Goal: Task Accomplishment & Management: Complete application form

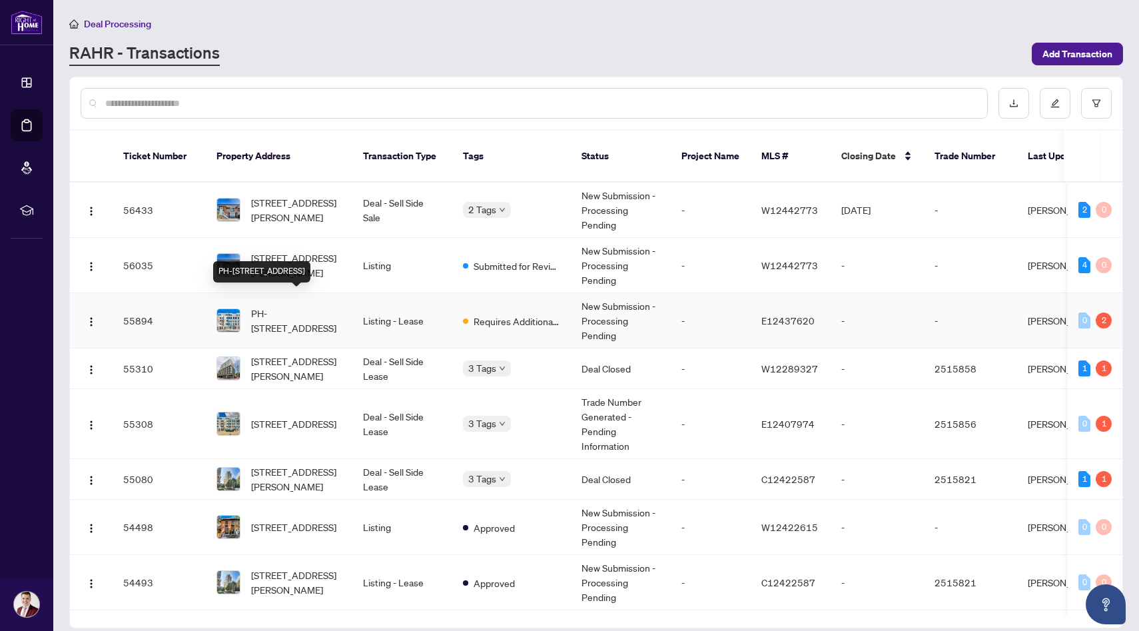
click at [318, 312] on span "PH-[STREET_ADDRESS]" at bounding box center [296, 320] width 91 height 29
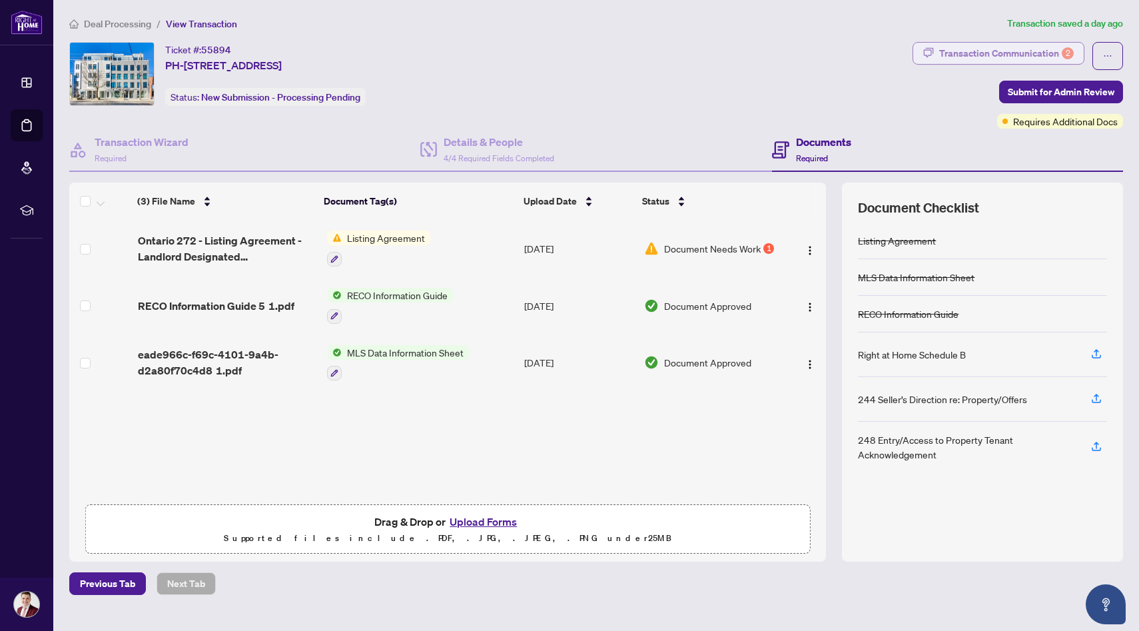
click at [1004, 48] on div "Transaction Communication 2" at bounding box center [1006, 53] width 135 height 21
type textarea "**********"
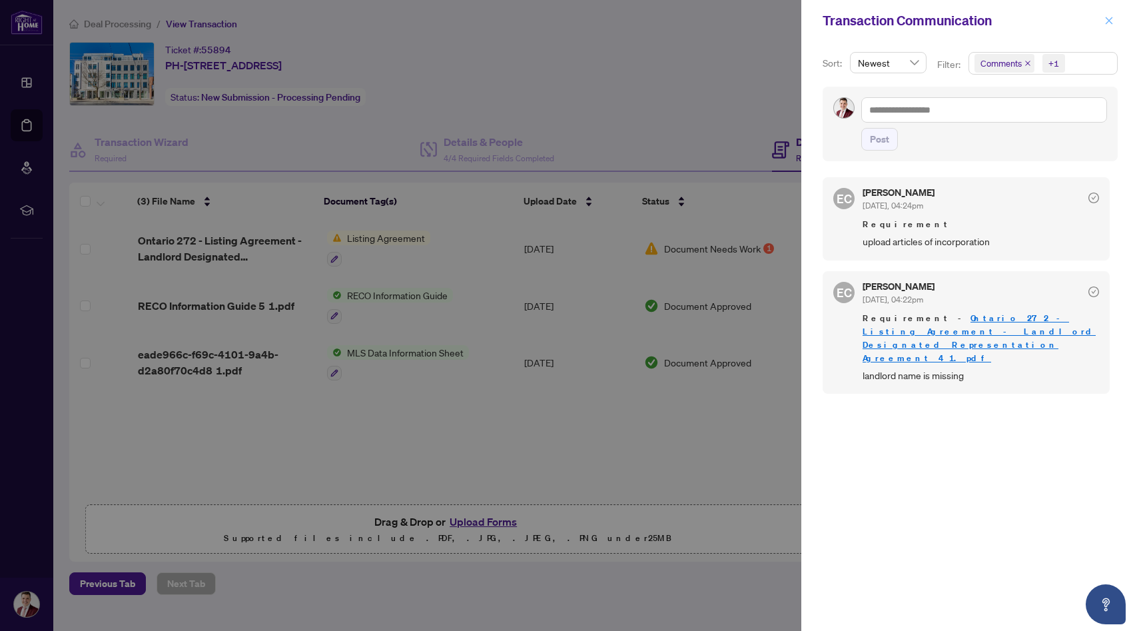
click at [1108, 11] on span "button" at bounding box center [1108, 20] width 9 height 21
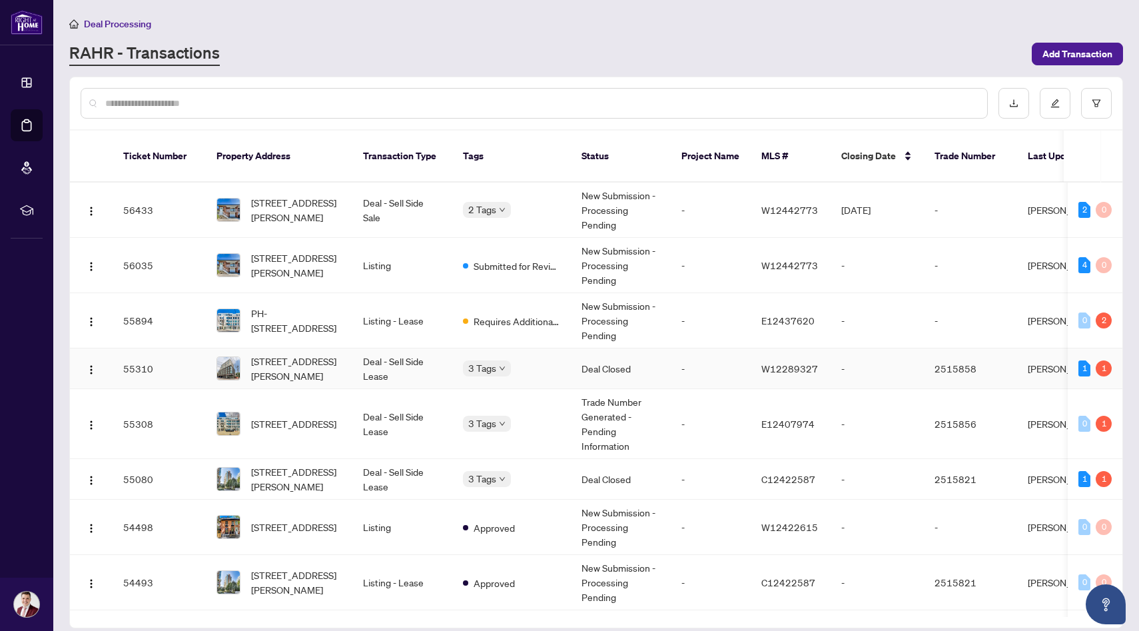
click at [304, 354] on span "[STREET_ADDRESS][PERSON_NAME]" at bounding box center [296, 368] width 91 height 29
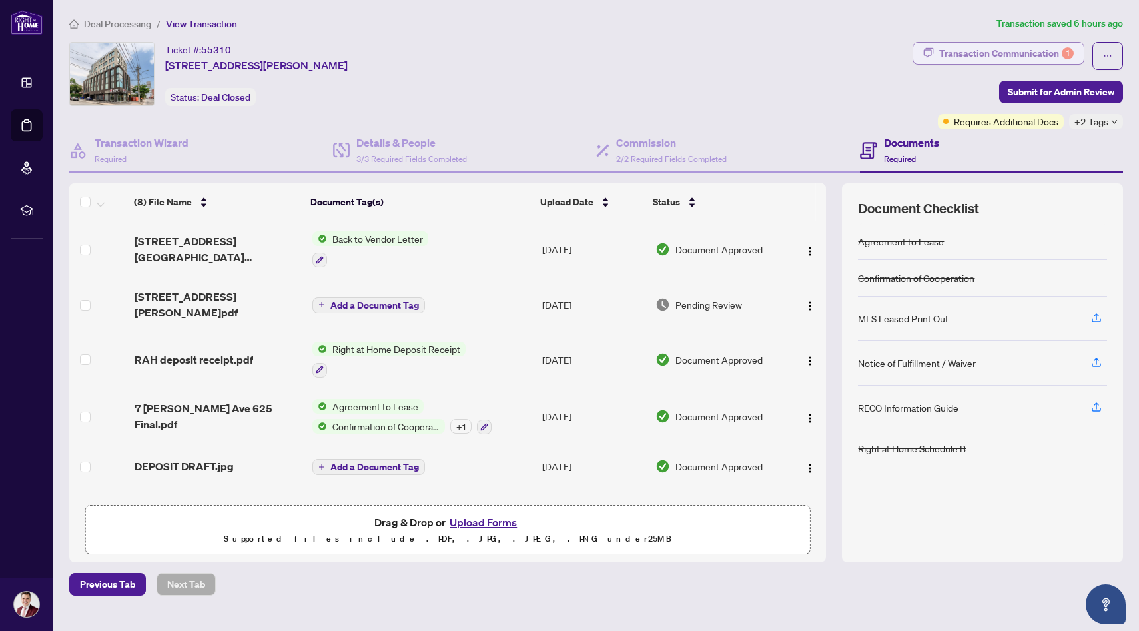
click at [951, 56] on div "Transaction Communication 1" at bounding box center [1006, 53] width 135 height 21
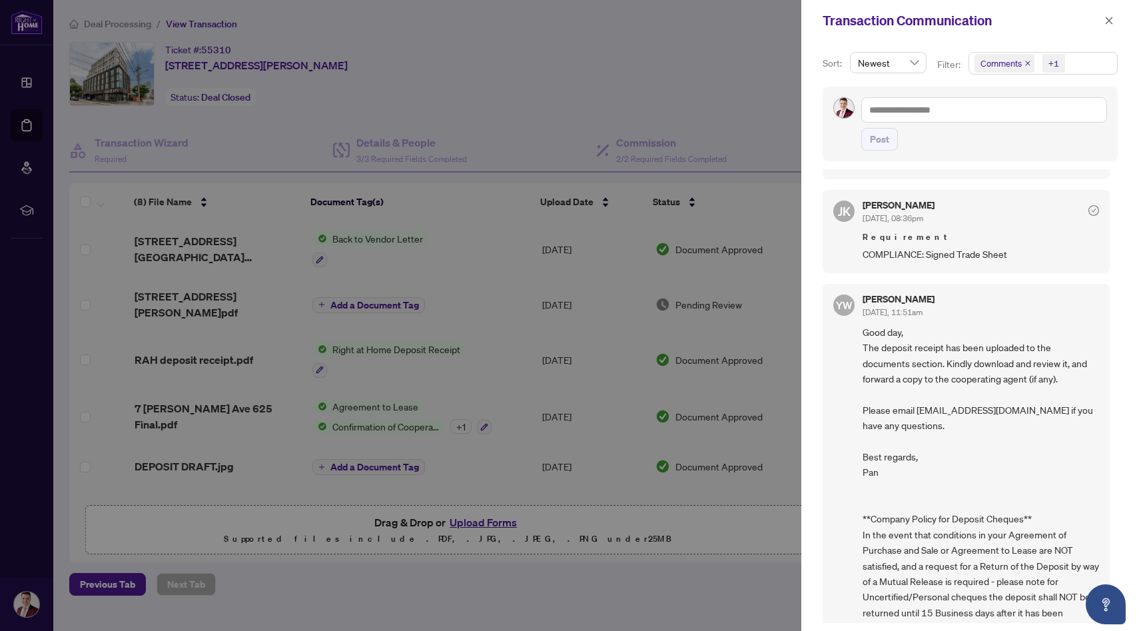
scroll to position [768, 0]
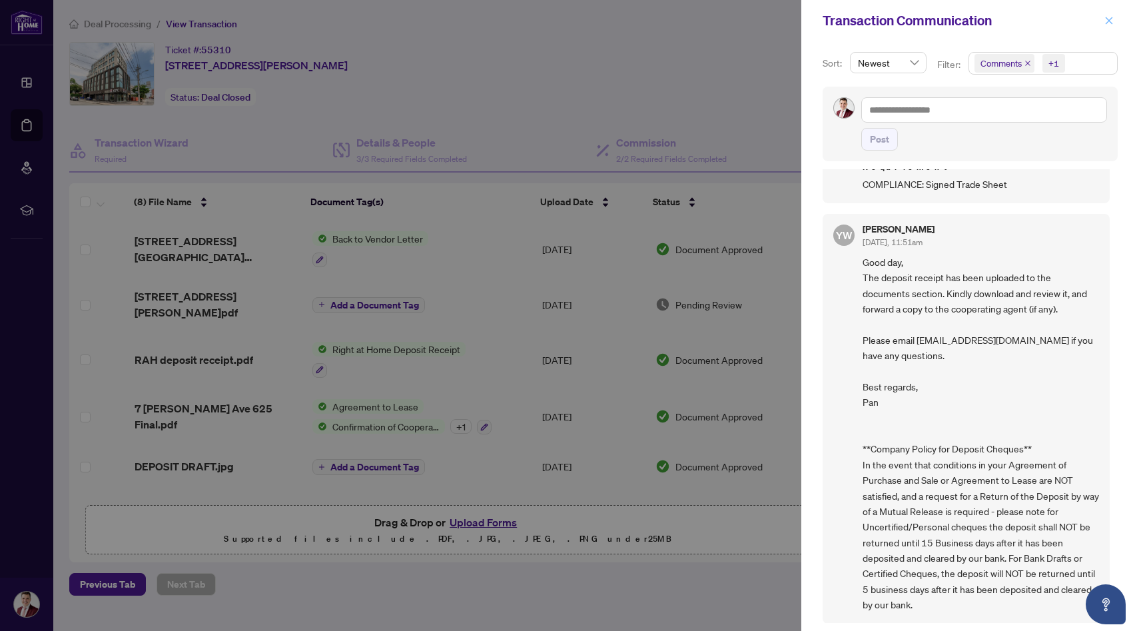
click at [1104, 26] on span "button" at bounding box center [1108, 20] width 9 height 21
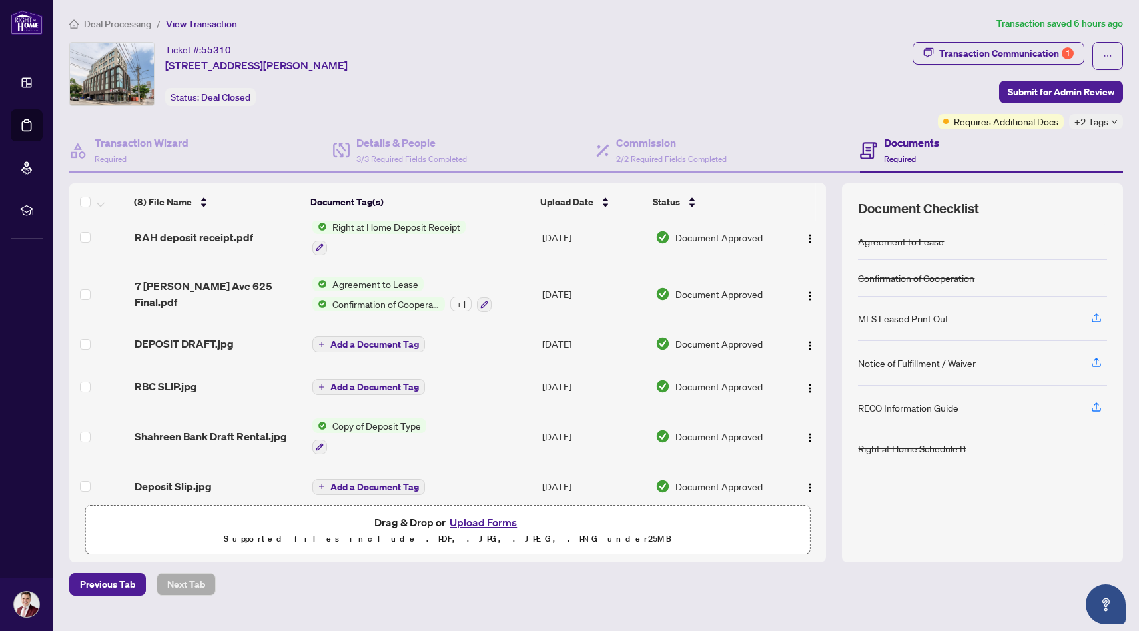
scroll to position [0, 0]
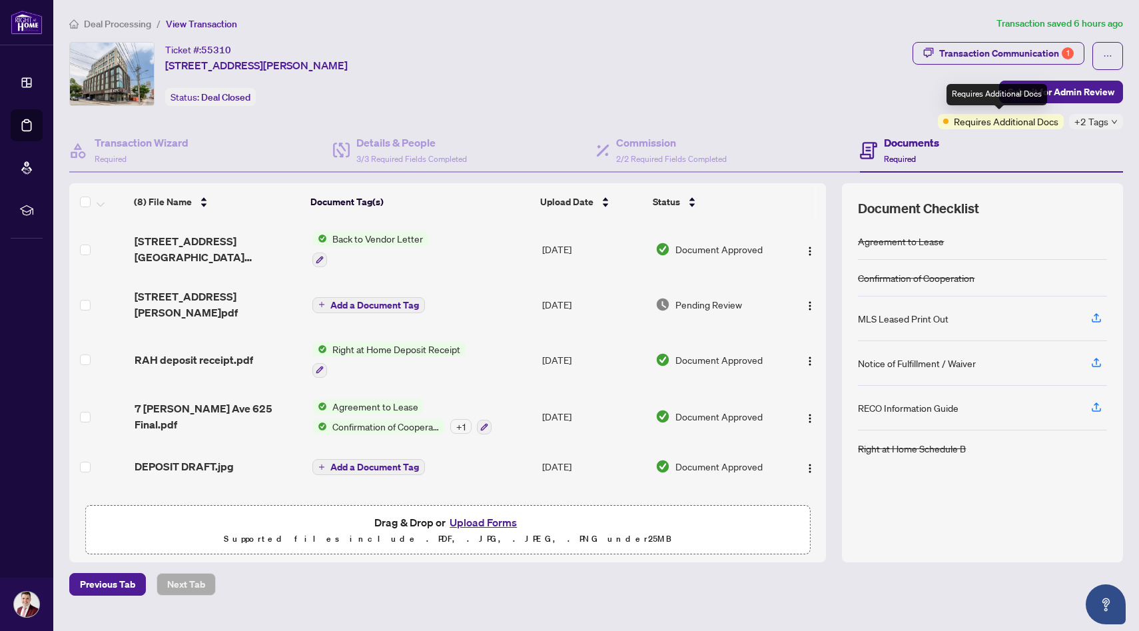
click at [1024, 121] on span "Requires Additional Docs" at bounding box center [1006, 121] width 105 height 15
click at [1090, 125] on span "+2 Tags" at bounding box center [1091, 121] width 34 height 15
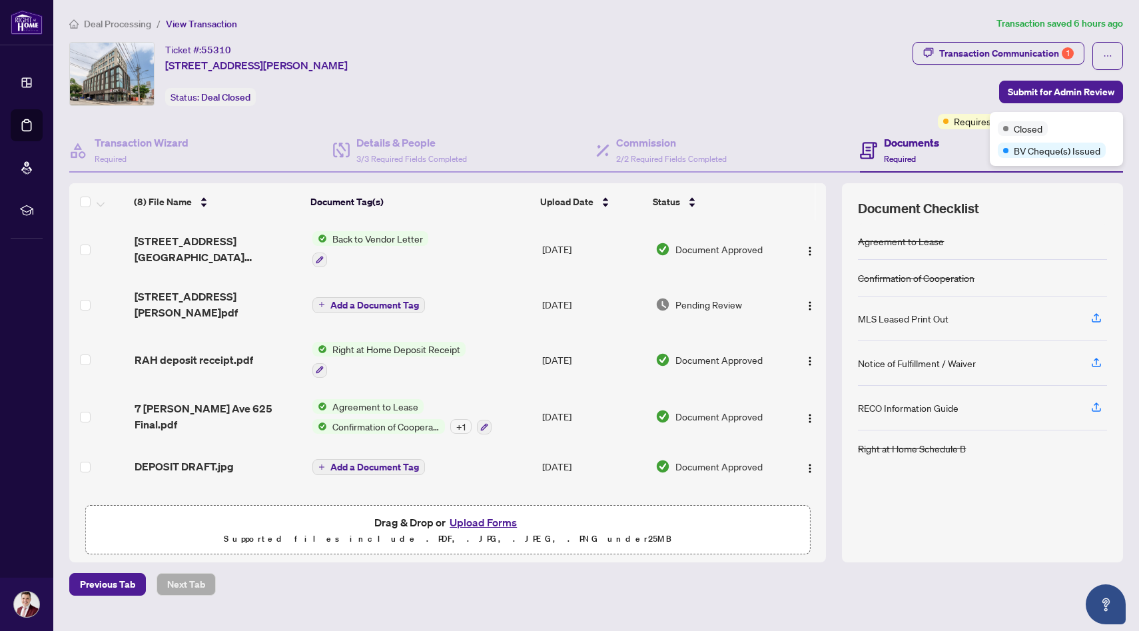
click at [230, 306] on td "[STREET_ADDRESS][PERSON_NAME]pdf" at bounding box center [218, 304] width 178 height 53
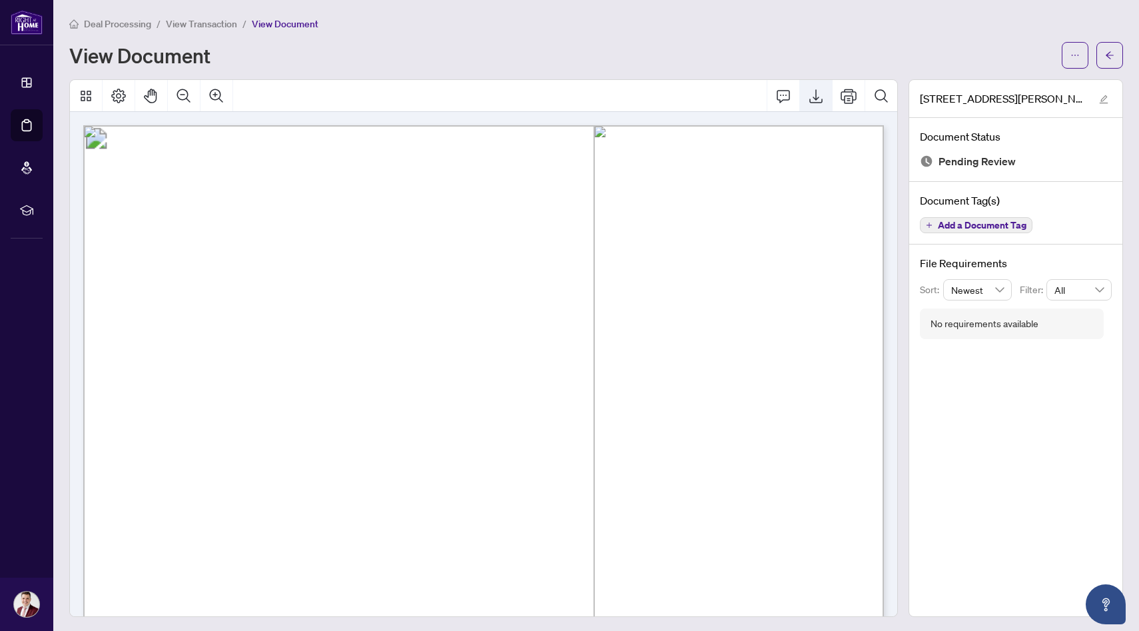
click at [817, 93] on icon "Export" at bounding box center [816, 96] width 16 height 16
click at [210, 27] on span "View Transaction" at bounding box center [201, 24] width 71 height 12
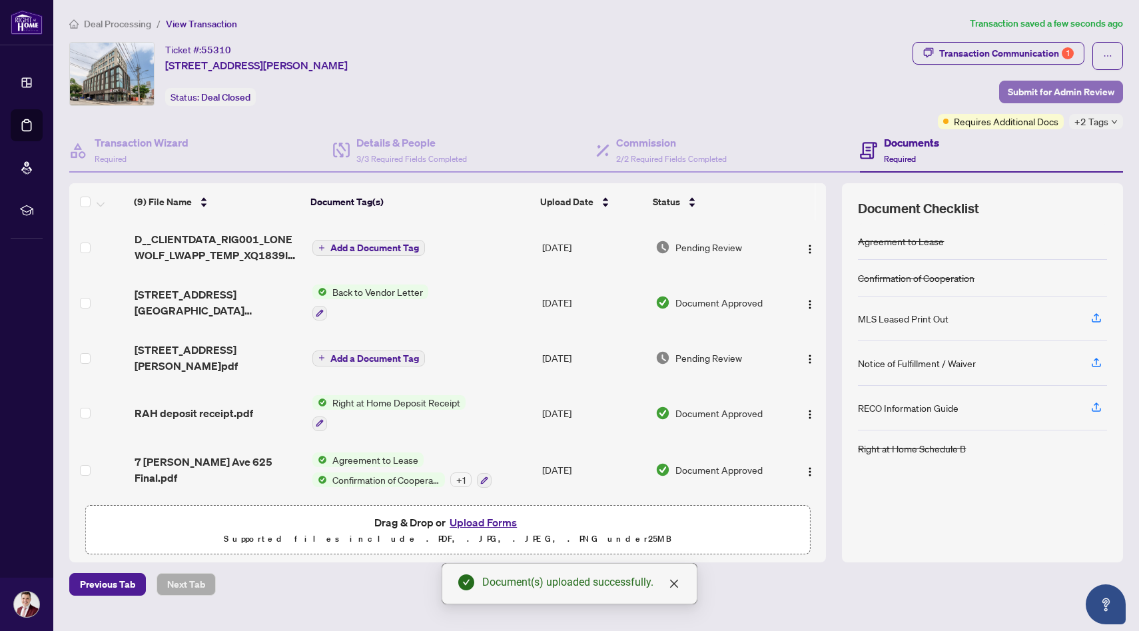
click at [1066, 93] on span "Submit for Admin Review" at bounding box center [1061, 91] width 107 height 21
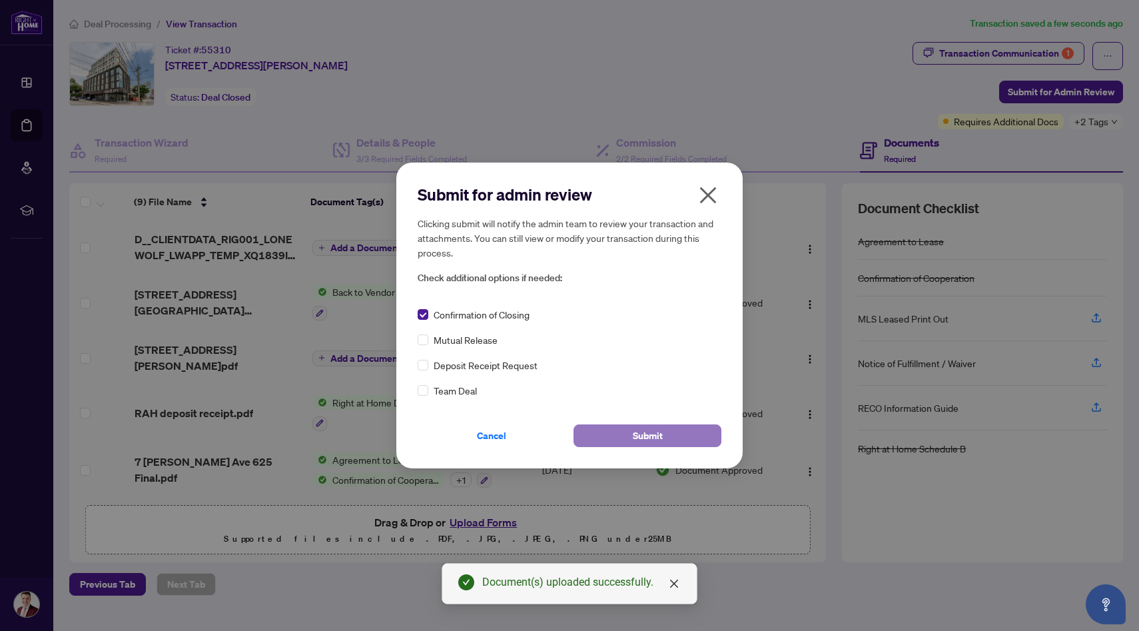
click at [613, 438] on button "Submit" at bounding box center [647, 435] width 148 height 23
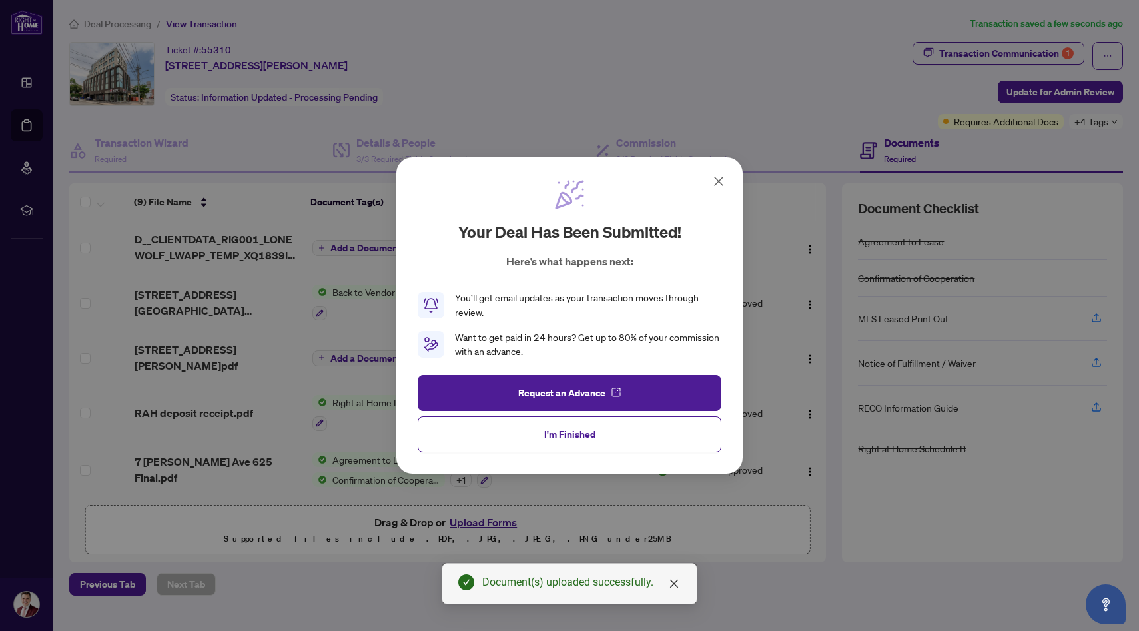
click at [717, 183] on icon at bounding box center [719, 181] width 16 height 16
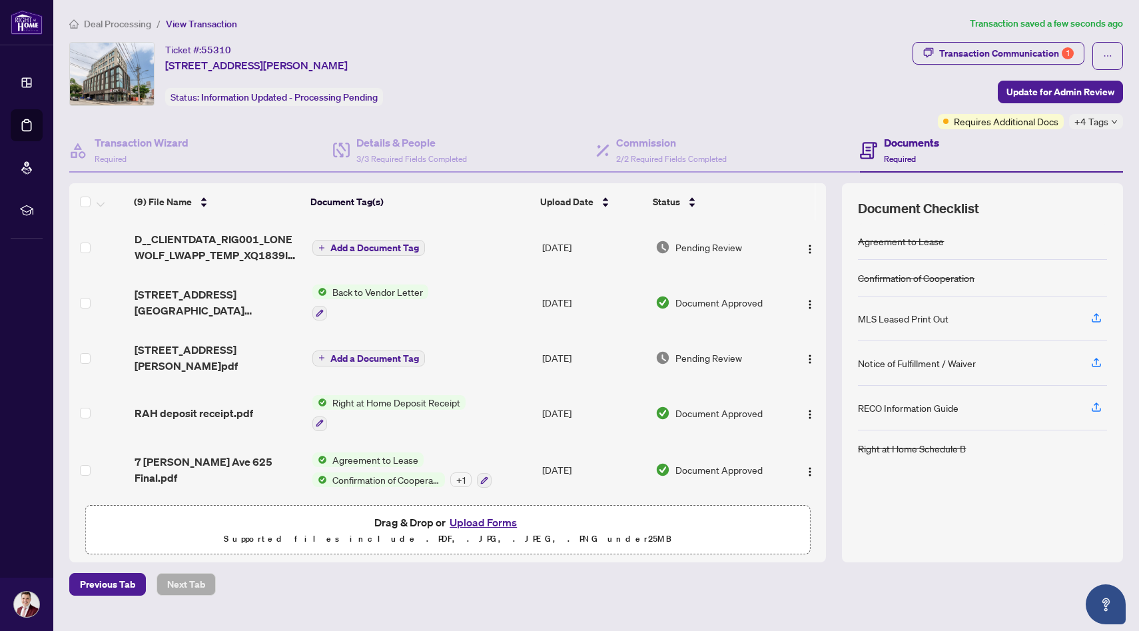
click at [135, 27] on span "Deal Processing" at bounding box center [117, 24] width 67 height 12
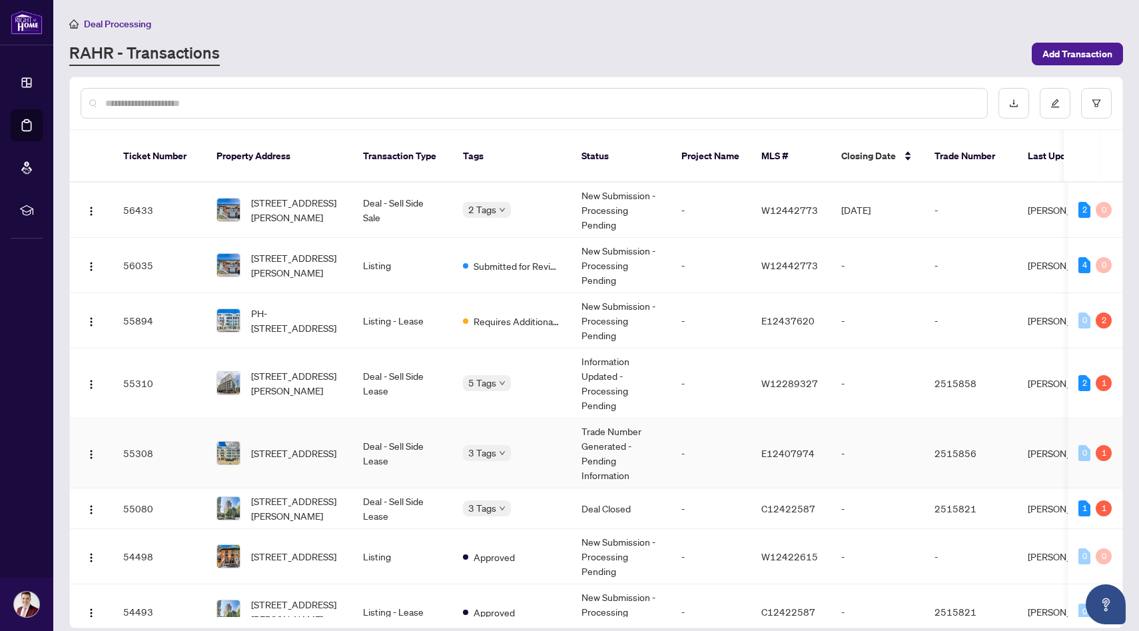
click at [384, 421] on td "Deal - Sell Side Lease" at bounding box center [402, 453] width 100 height 70
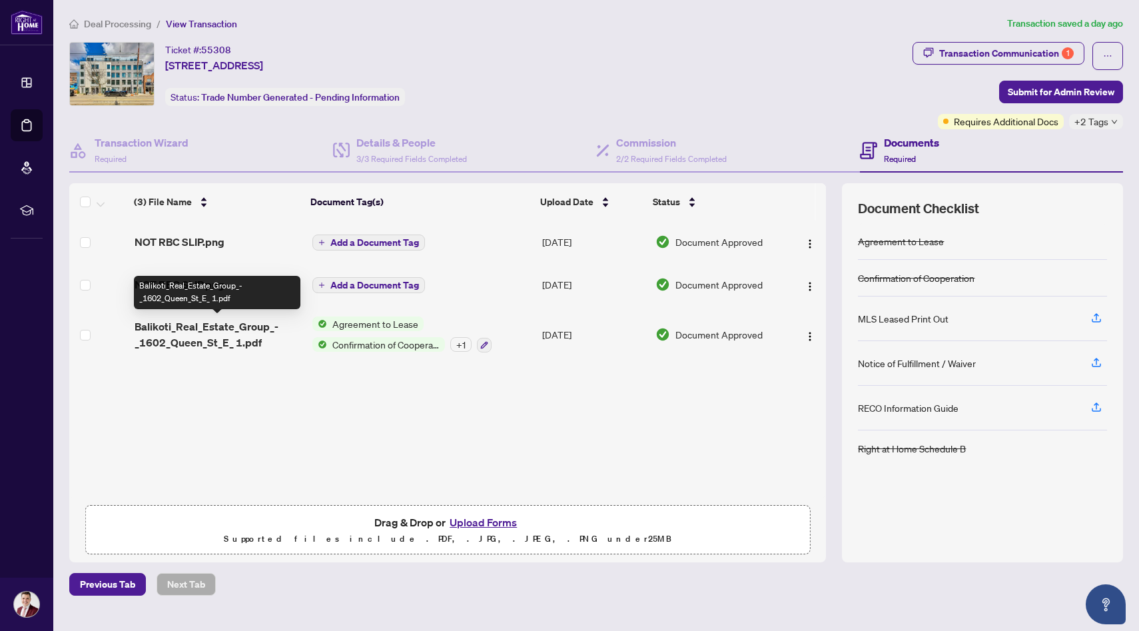
click at [200, 326] on span "Balikoti_Real_Estate_Group_-_1602_Queen_St_E_ 1.pdf" at bounding box center [218, 334] width 167 height 32
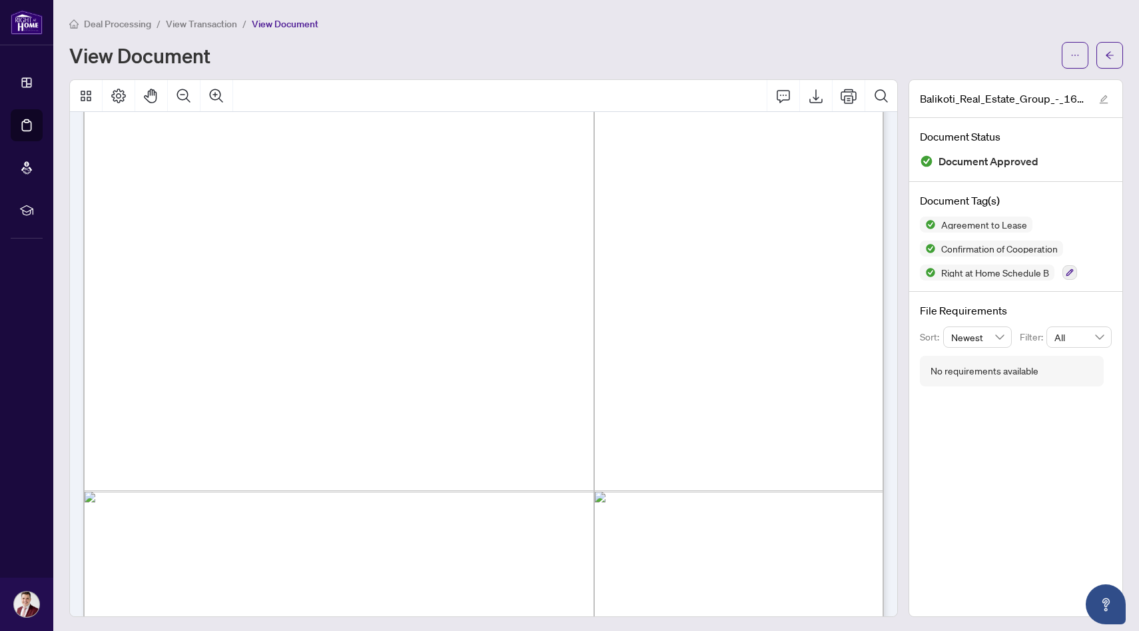
scroll to position [2264, 0]
click at [200, 26] on span "View Transaction" at bounding box center [201, 24] width 71 height 12
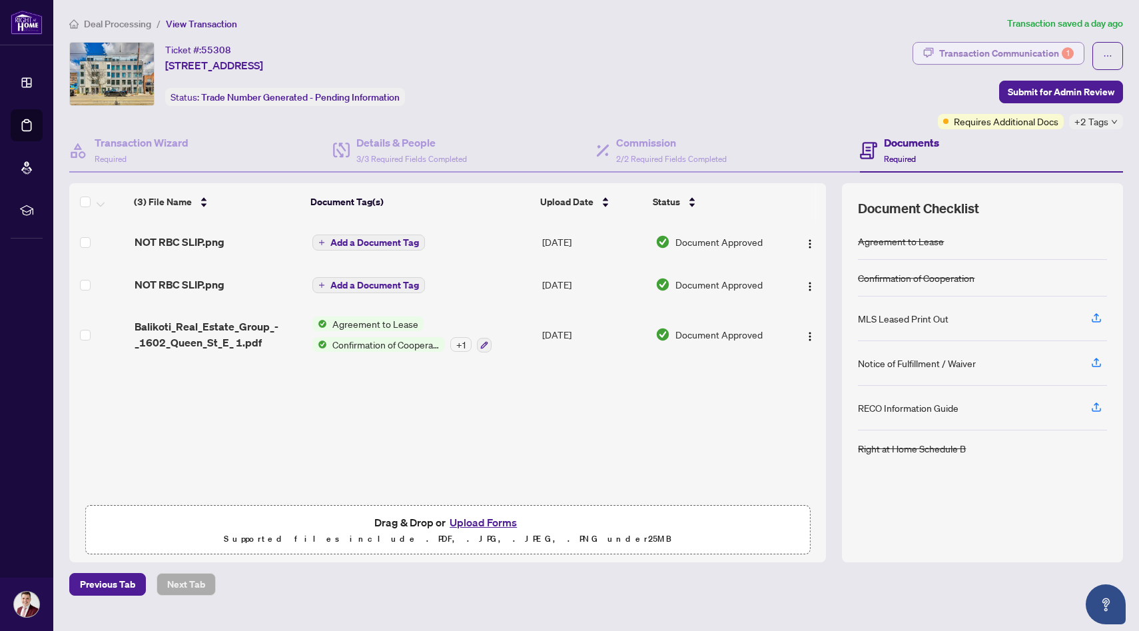
click at [1025, 63] on div "Transaction Communication 1" at bounding box center [1006, 53] width 135 height 21
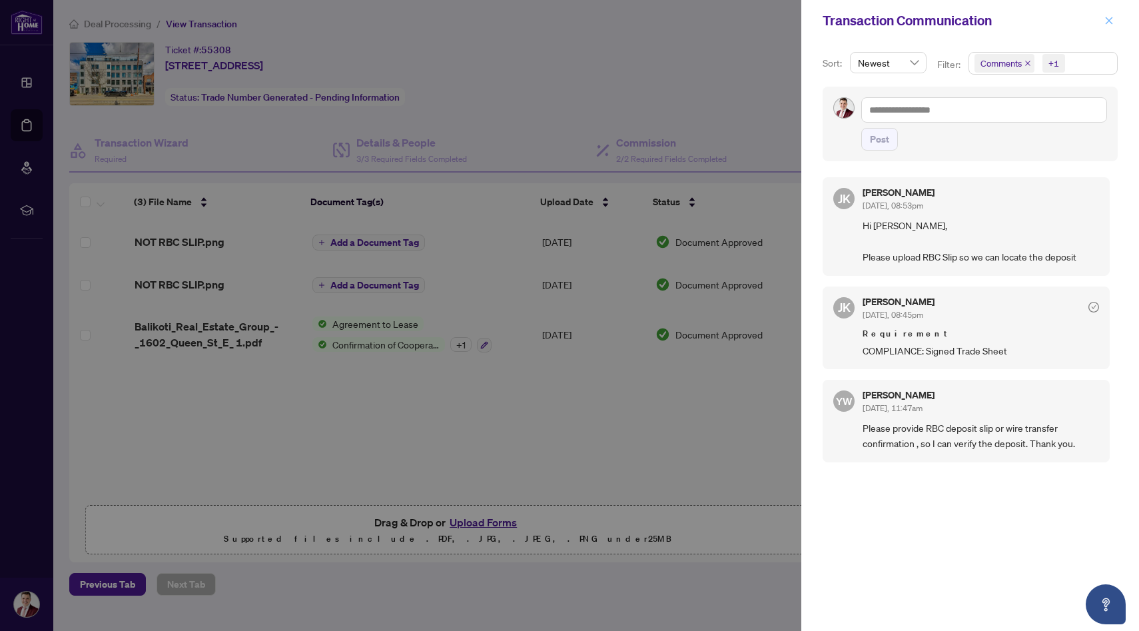
click at [1107, 23] on icon "close" at bounding box center [1108, 20] width 9 height 9
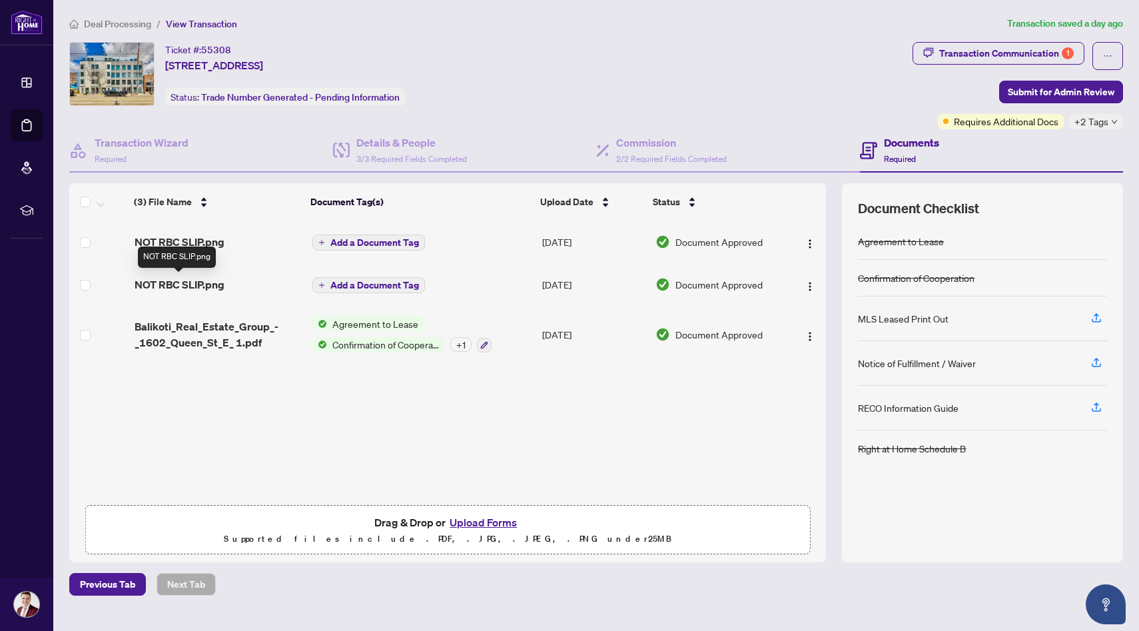
click at [190, 289] on span "NOT RBC SLIP.png" at bounding box center [180, 284] width 90 height 16
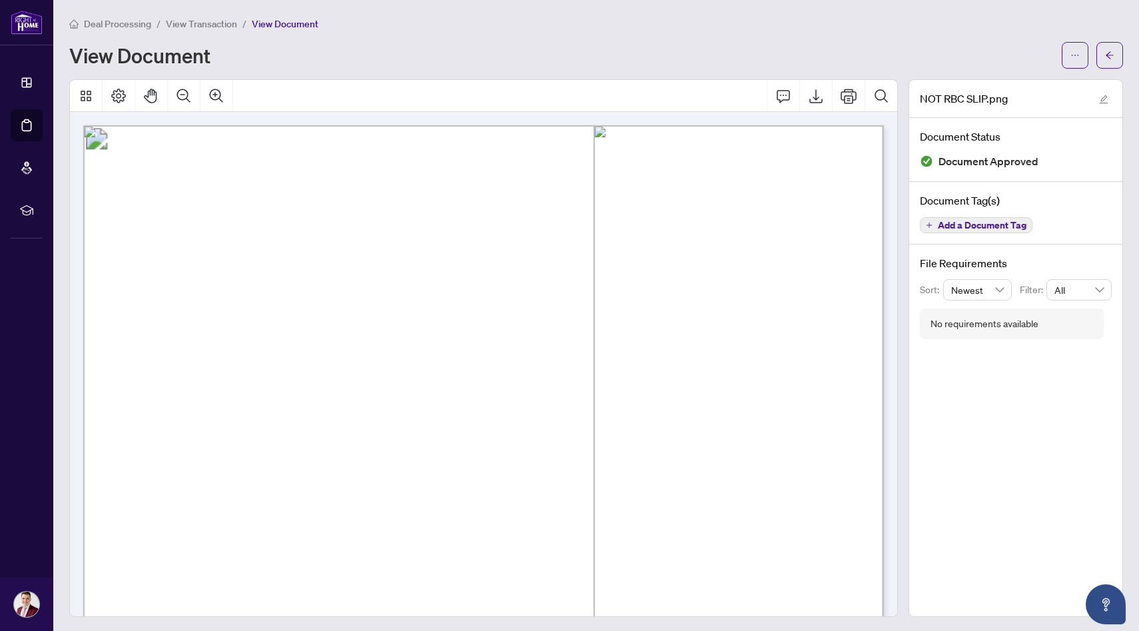
scroll to position [655, 0]
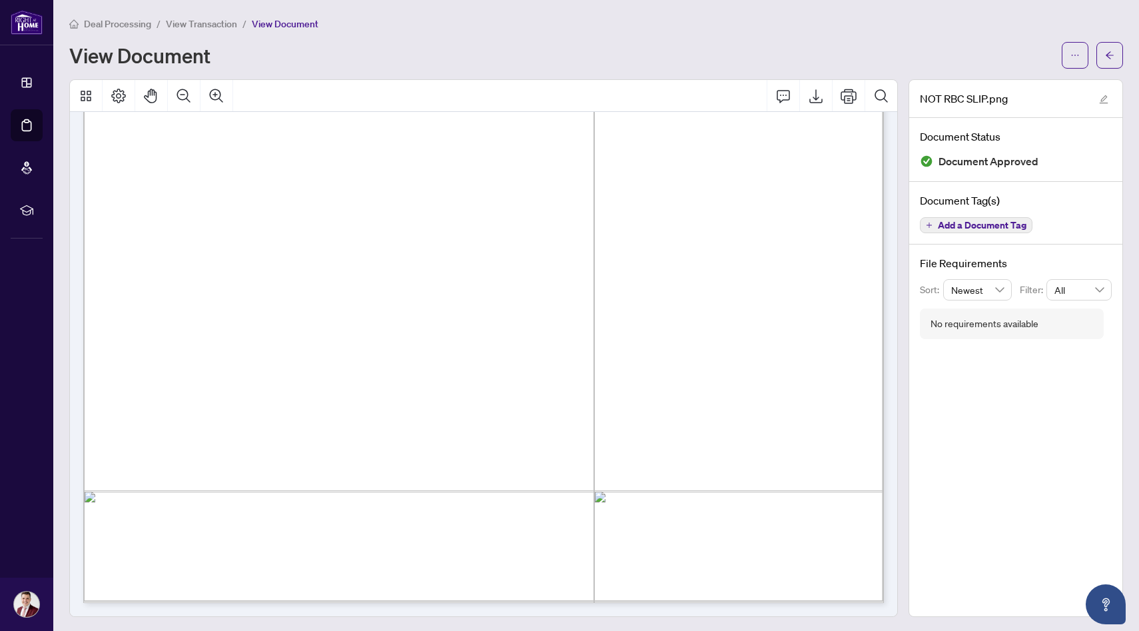
click at [198, 21] on span "View Transaction" at bounding box center [201, 24] width 71 height 12
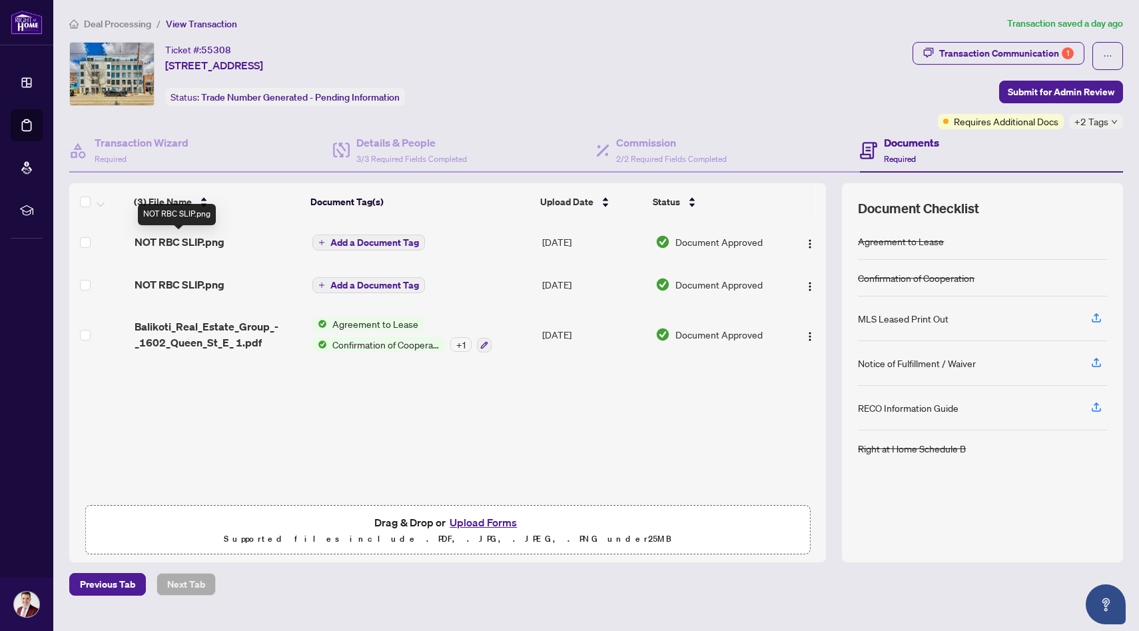
click at [202, 244] on span "NOT RBC SLIP.png" at bounding box center [180, 242] width 90 height 16
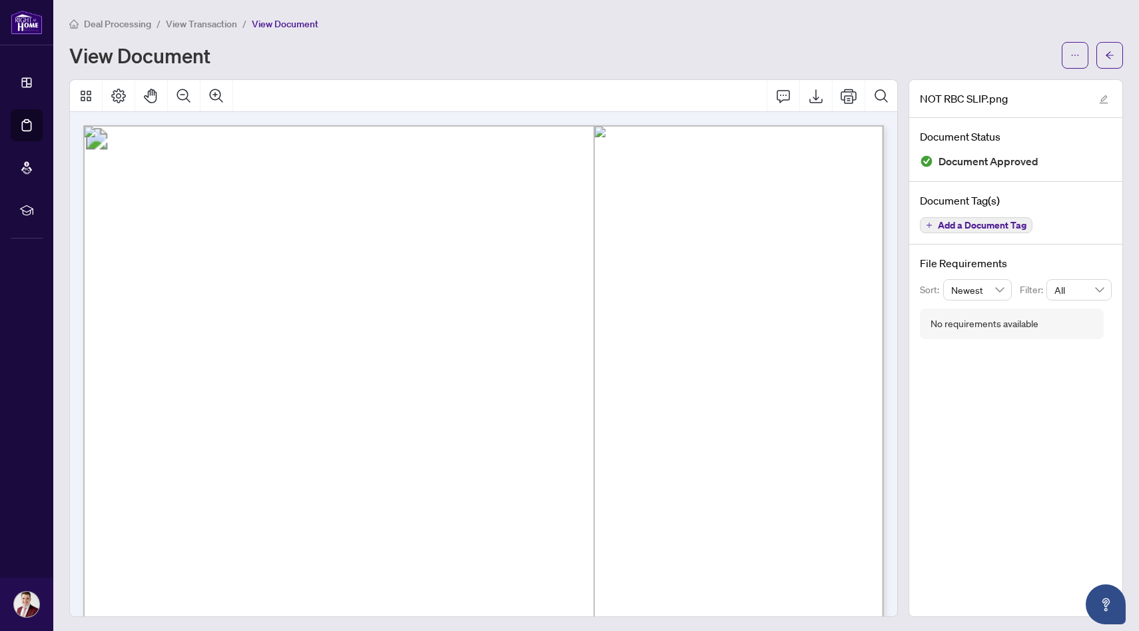
click at [202, 20] on span "View Transaction" at bounding box center [201, 24] width 71 height 12
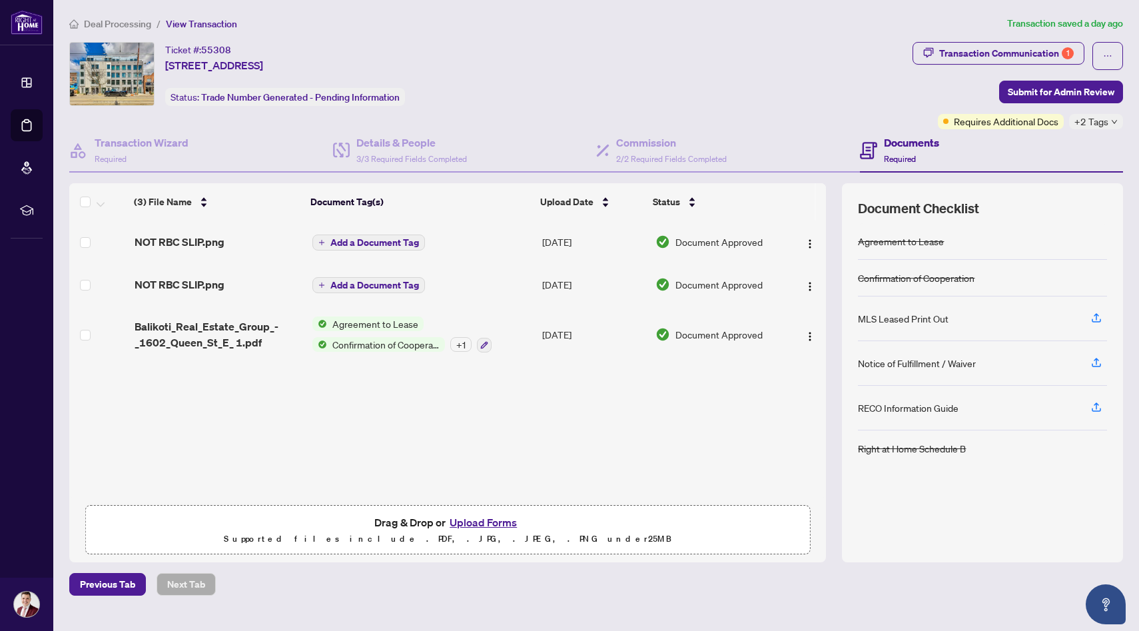
click at [137, 23] on span "Deal Processing" at bounding box center [117, 24] width 67 height 12
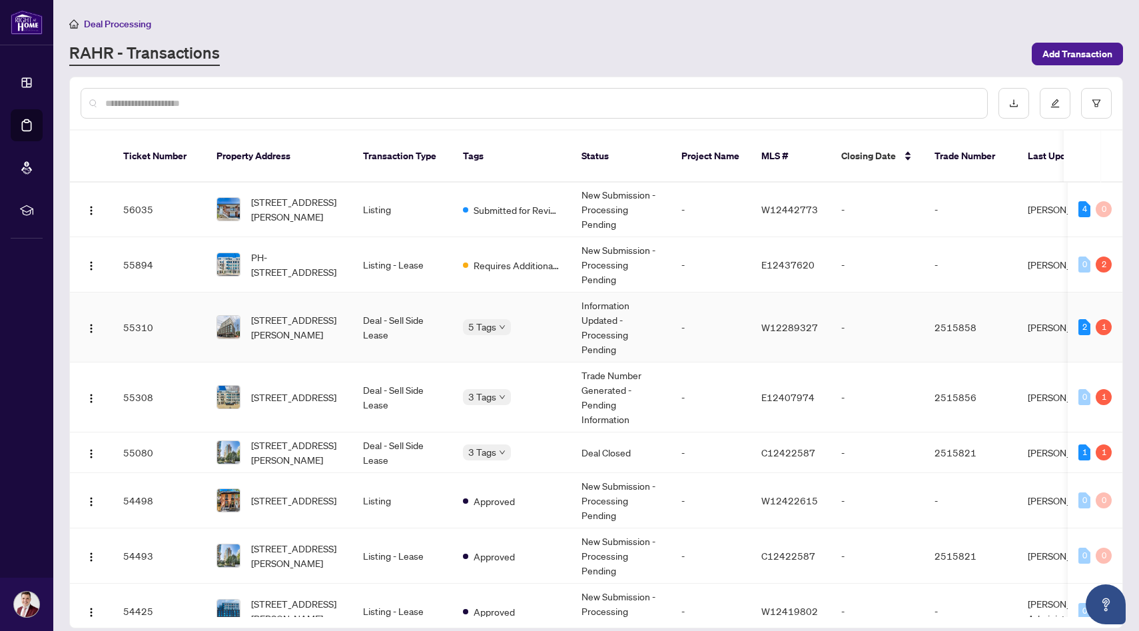
scroll to position [57, 0]
click at [348, 440] on td "[STREET_ADDRESS][PERSON_NAME]" at bounding box center [279, 451] width 147 height 41
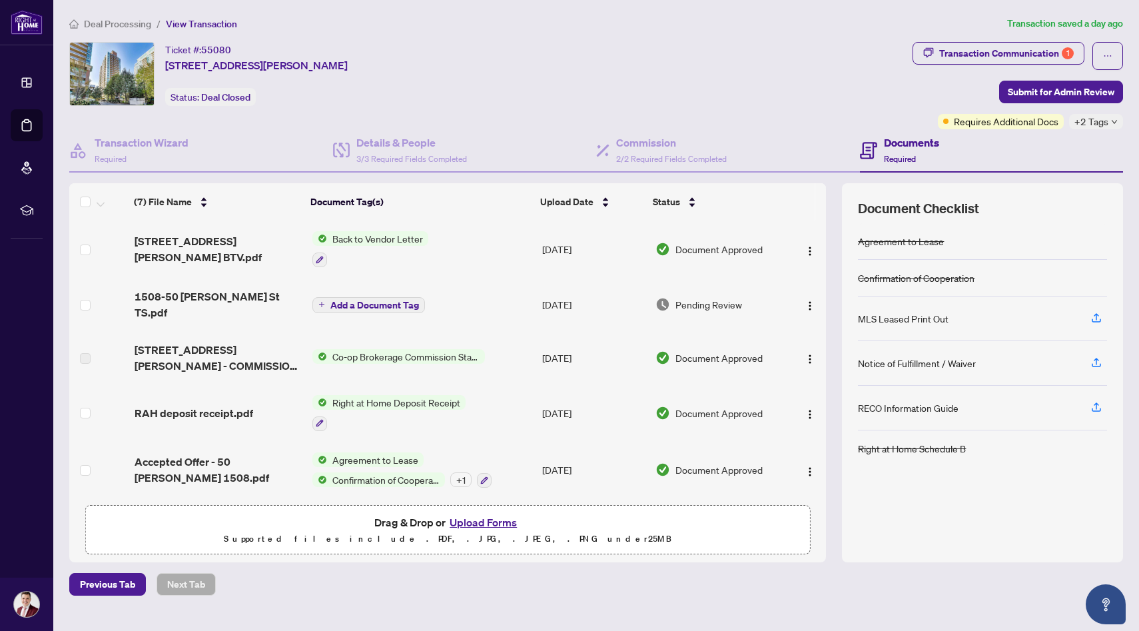
click at [229, 302] on span "1508-50 [PERSON_NAME] St TS.pdf" at bounding box center [218, 304] width 167 height 32
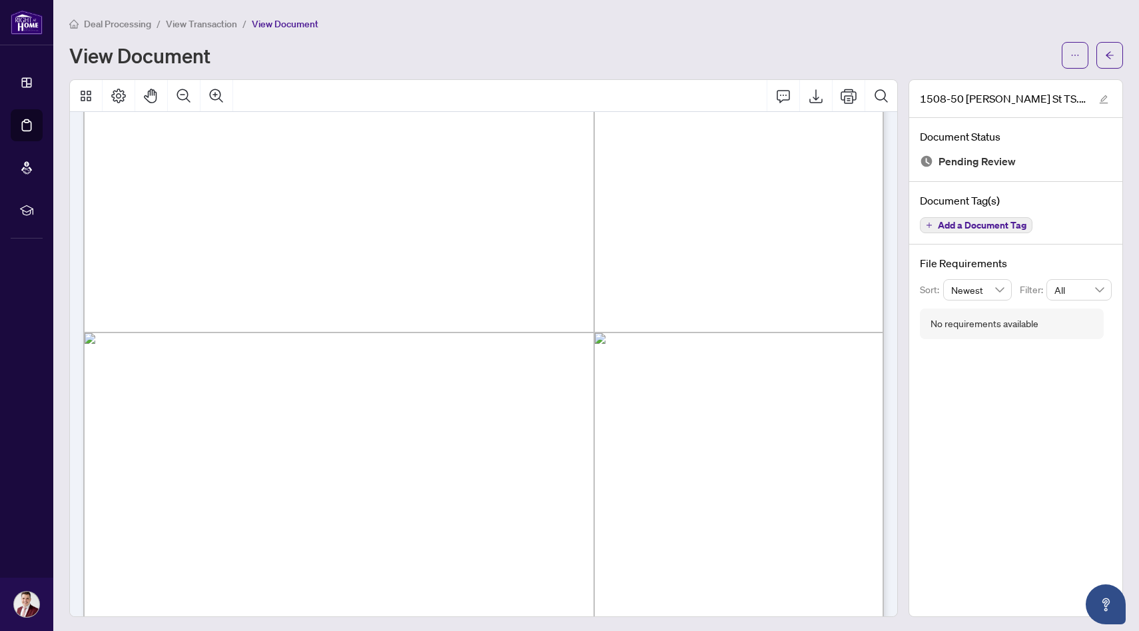
scroll to position [558, 0]
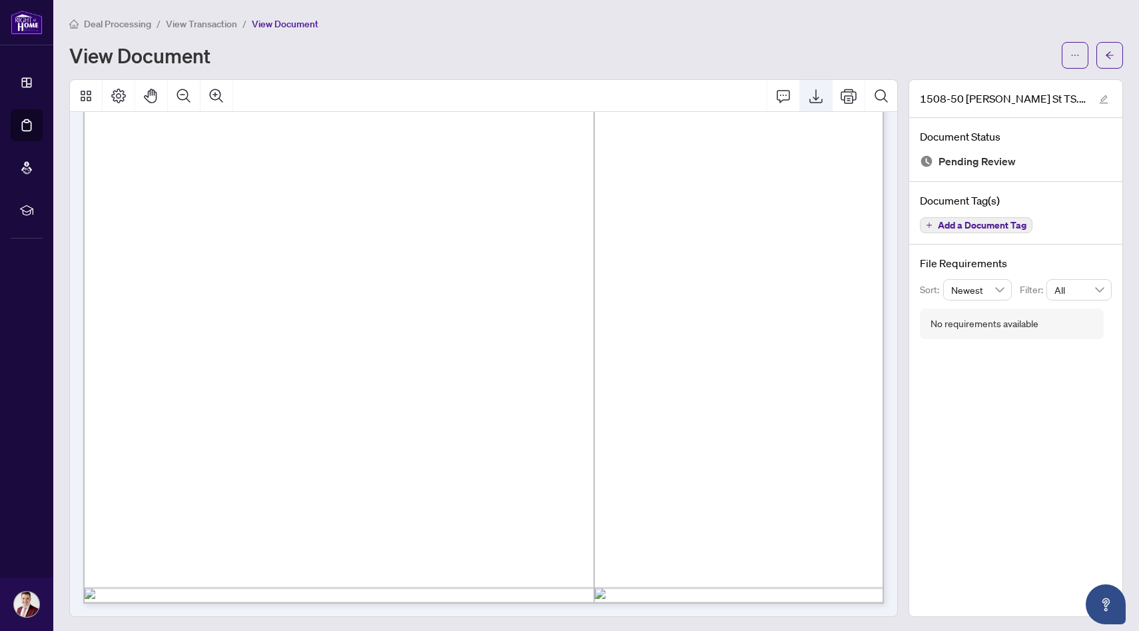
click at [815, 103] on button "Export" at bounding box center [816, 96] width 32 height 32
click at [198, 26] on span "View Transaction" at bounding box center [201, 24] width 71 height 12
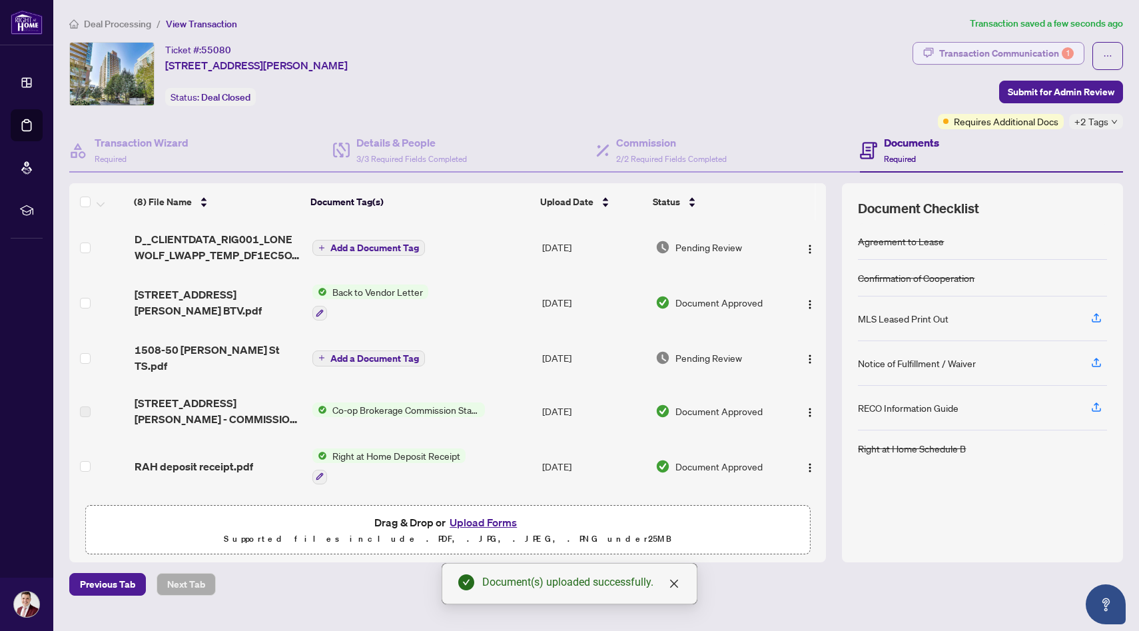
click at [1016, 63] on button "Transaction Communication 1" at bounding box center [999, 53] width 172 height 23
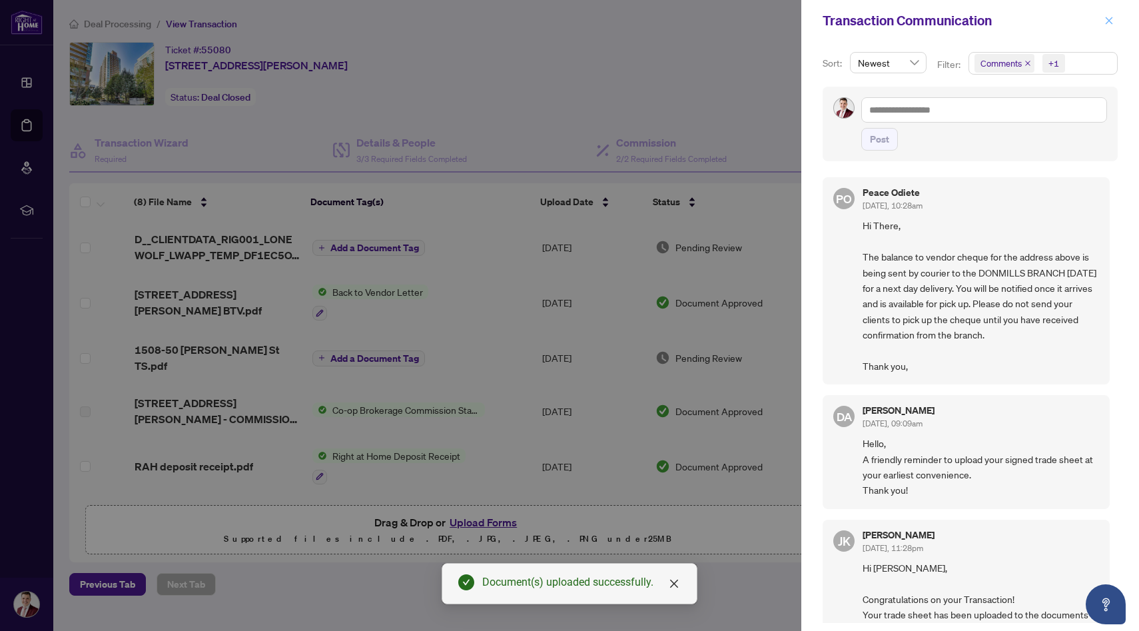
click at [1110, 21] on icon "close" at bounding box center [1108, 20] width 9 height 9
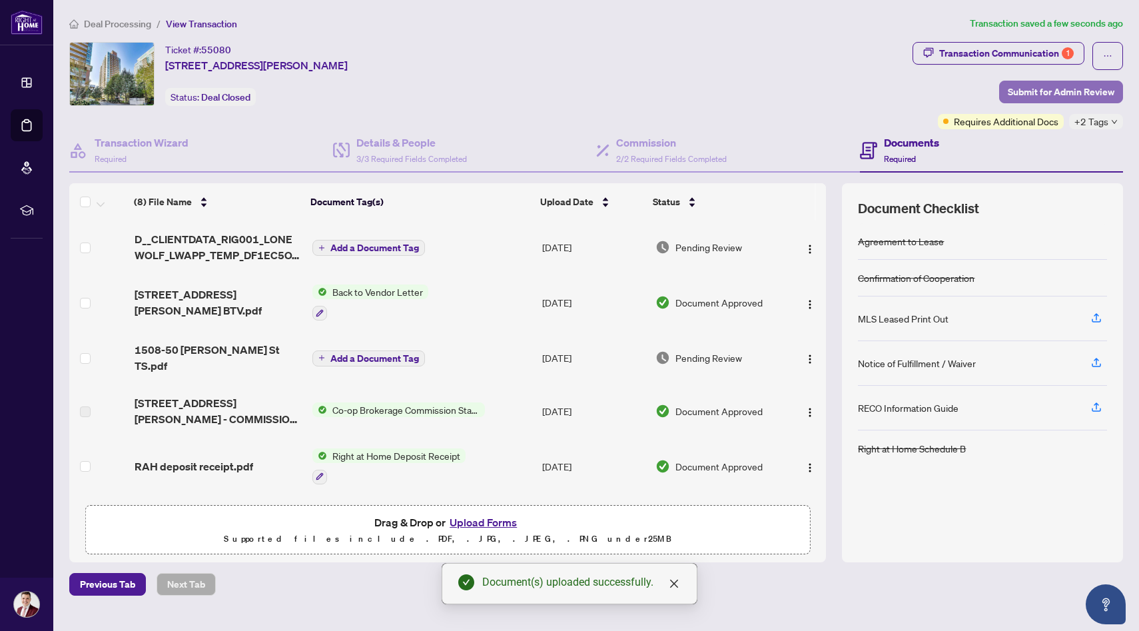
click at [1055, 92] on span "Submit for Admin Review" at bounding box center [1061, 91] width 107 height 21
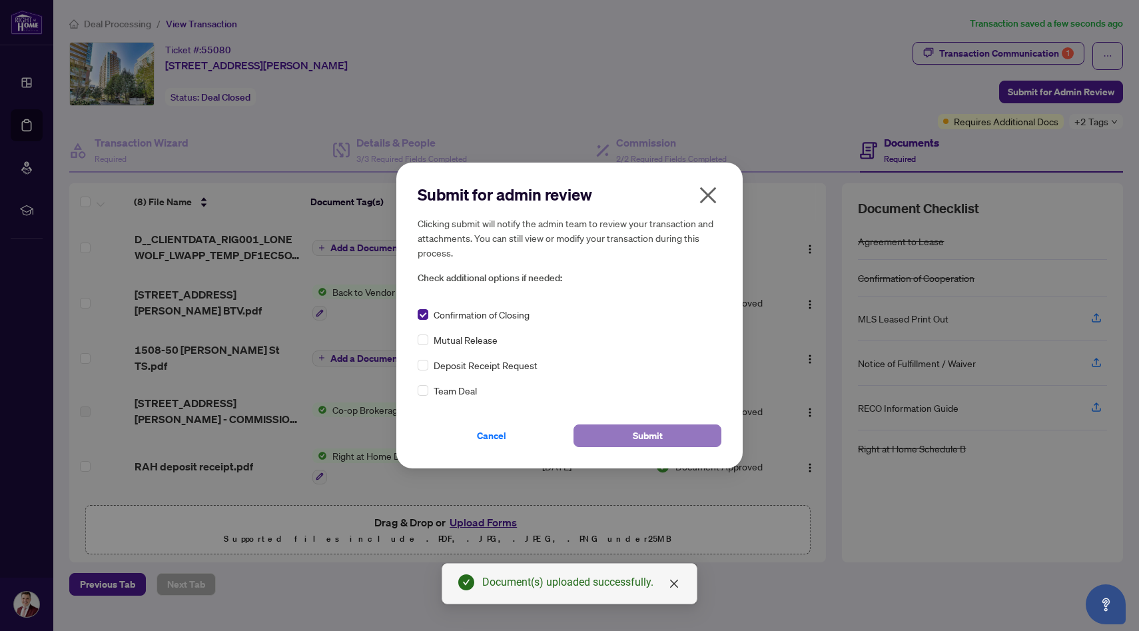
click at [621, 438] on button "Submit" at bounding box center [647, 435] width 148 height 23
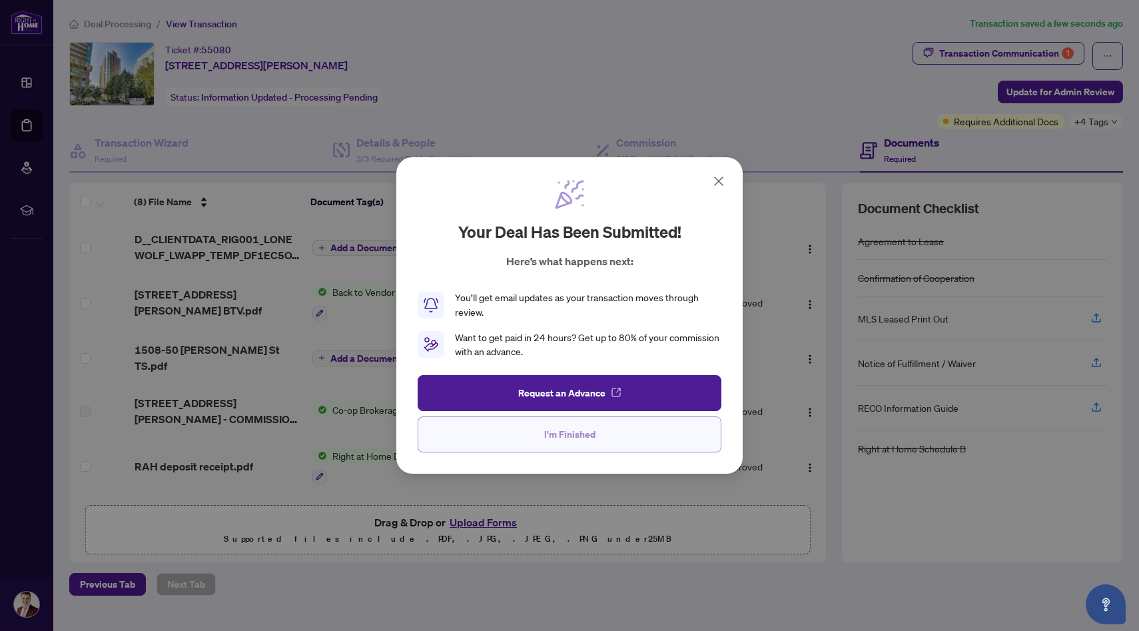
click at [599, 438] on button "I'm Finished" at bounding box center [570, 434] width 304 height 36
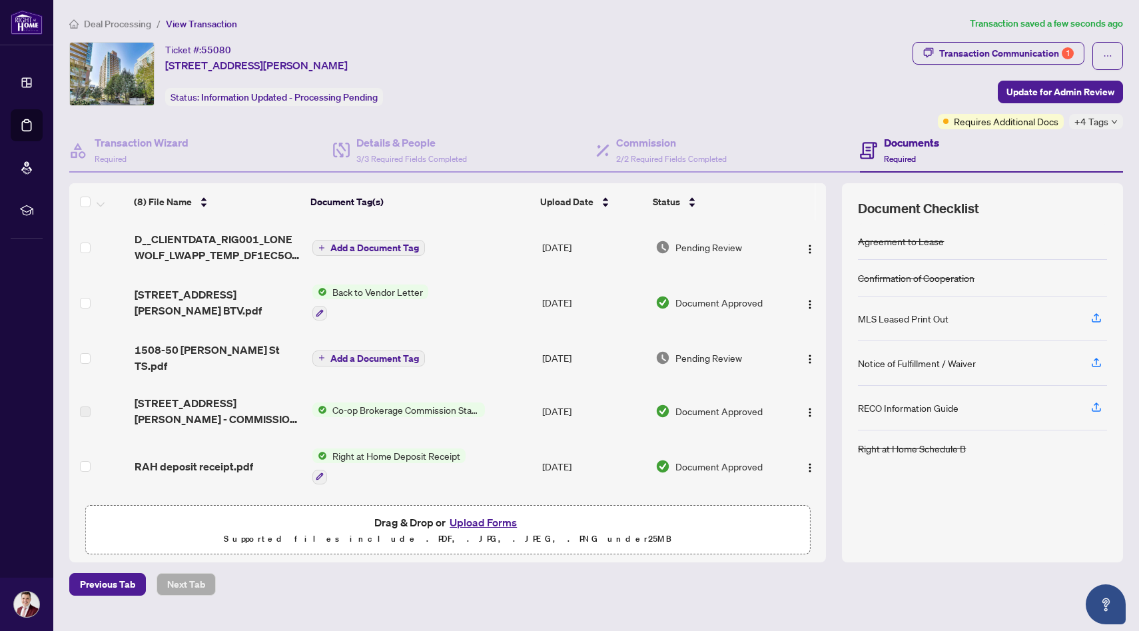
click at [131, 26] on span "Deal Processing" at bounding box center [117, 24] width 67 height 12
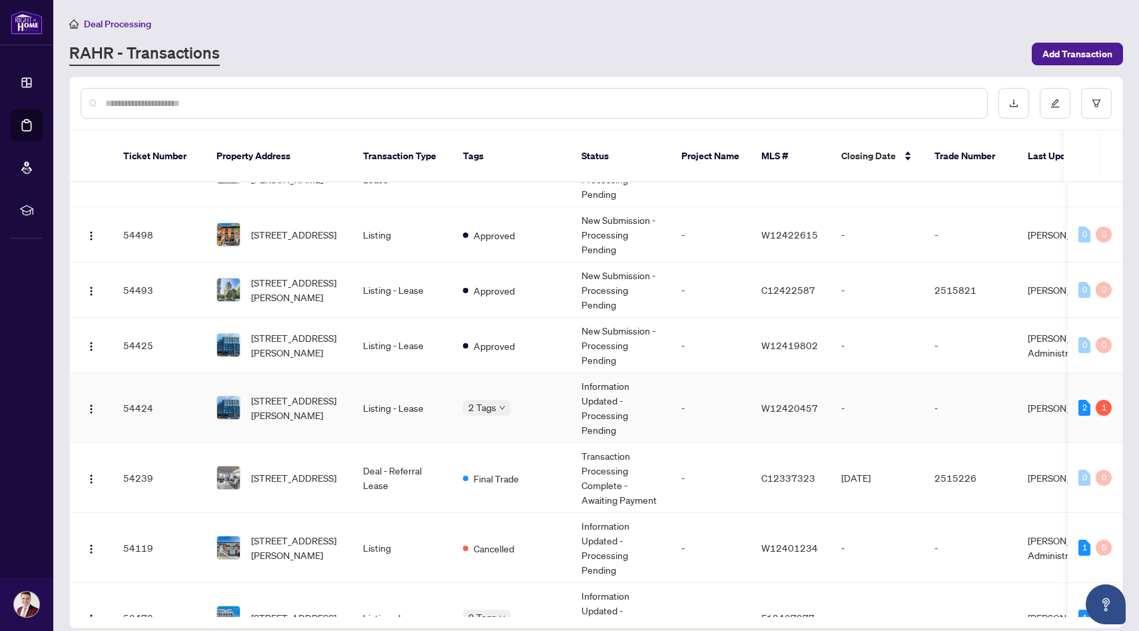
scroll to position [354, 0]
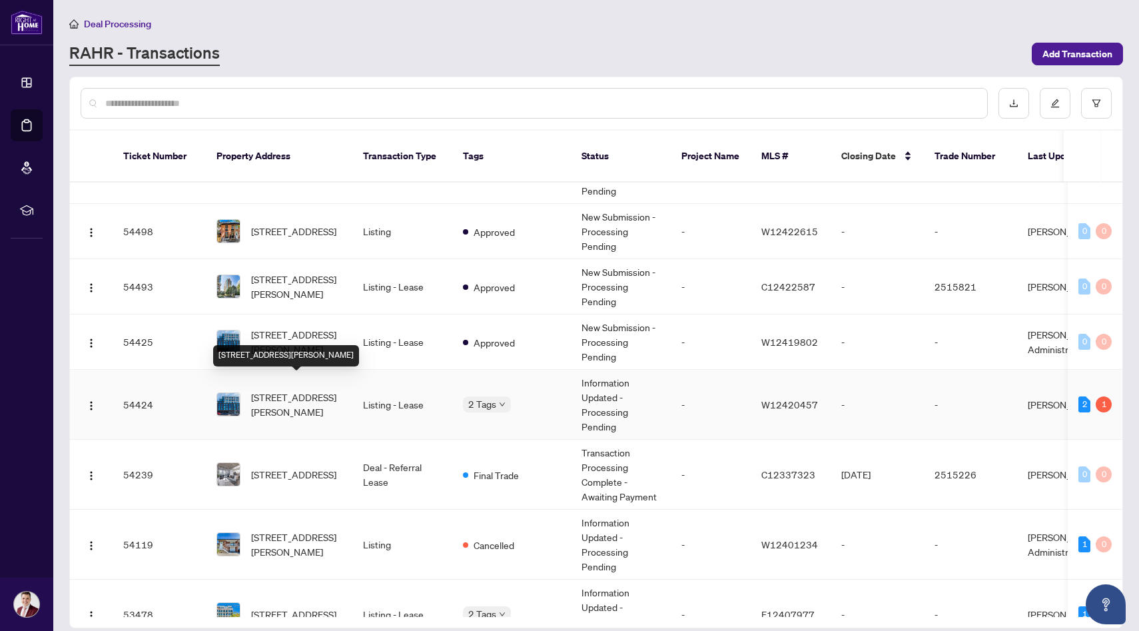
click at [329, 390] on span "[STREET_ADDRESS][PERSON_NAME]" at bounding box center [296, 404] width 91 height 29
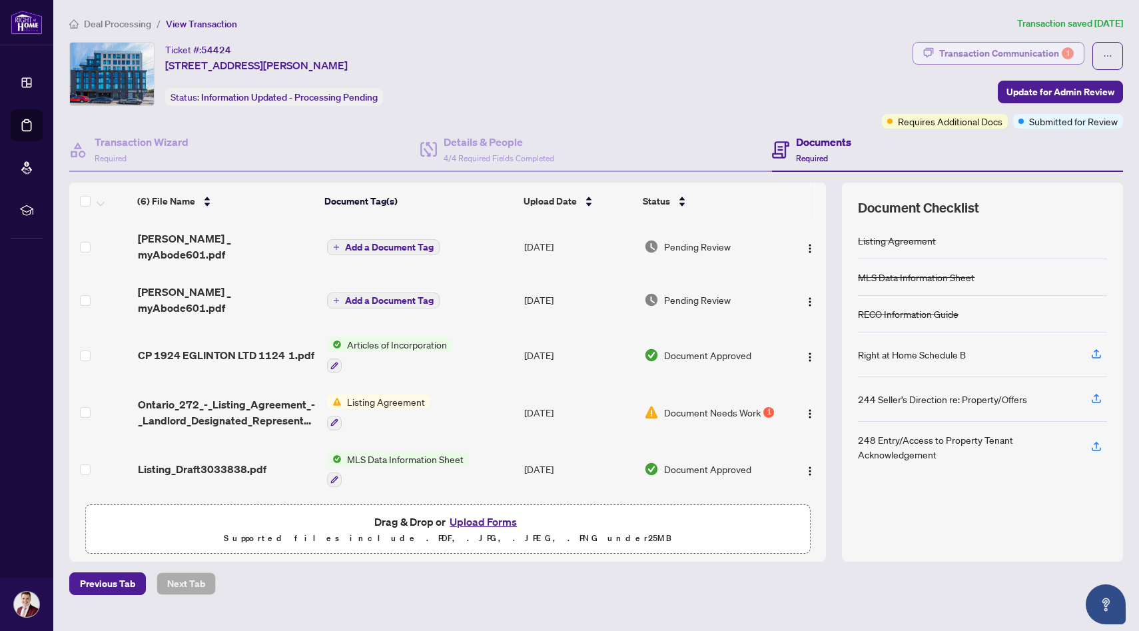
click at [1028, 60] on div "Transaction Communication 1" at bounding box center [1006, 53] width 135 height 21
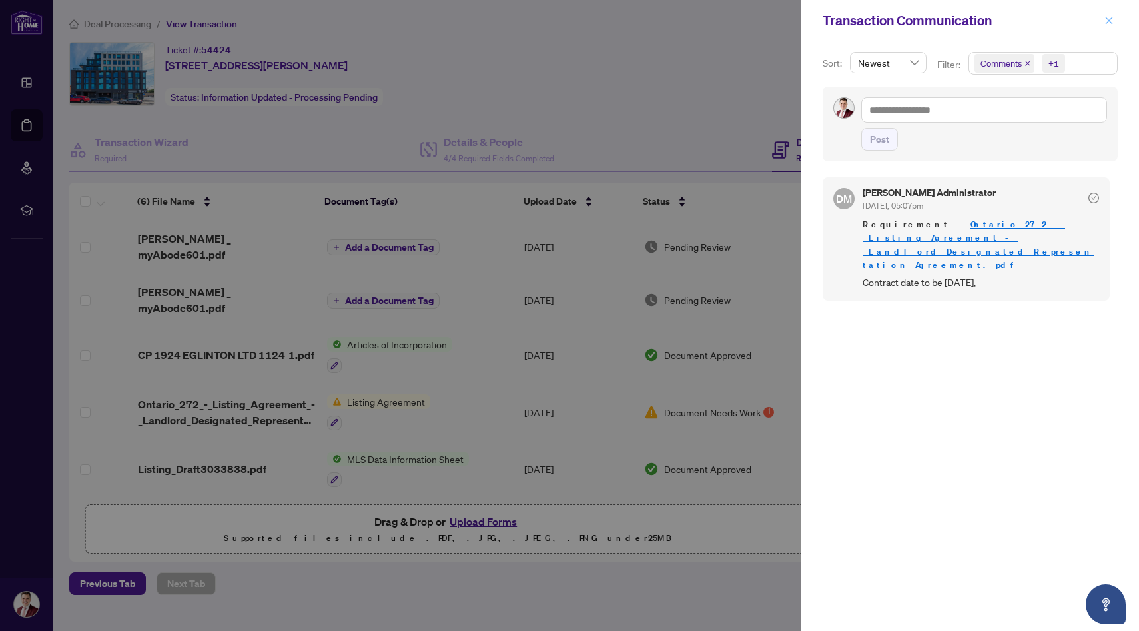
click at [1105, 21] on icon "close" at bounding box center [1108, 20] width 9 height 9
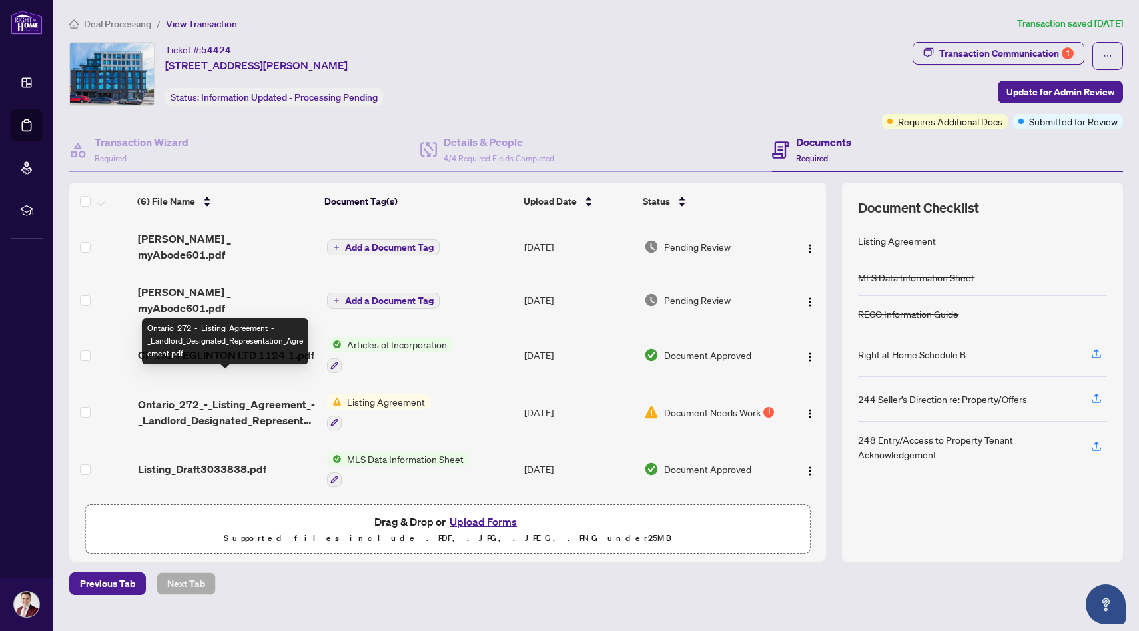
click at [276, 397] on span "Ontario_272_-_Listing_Agreement_-_Landlord_Designated_Representation_Agreement.…" at bounding box center [227, 412] width 179 height 32
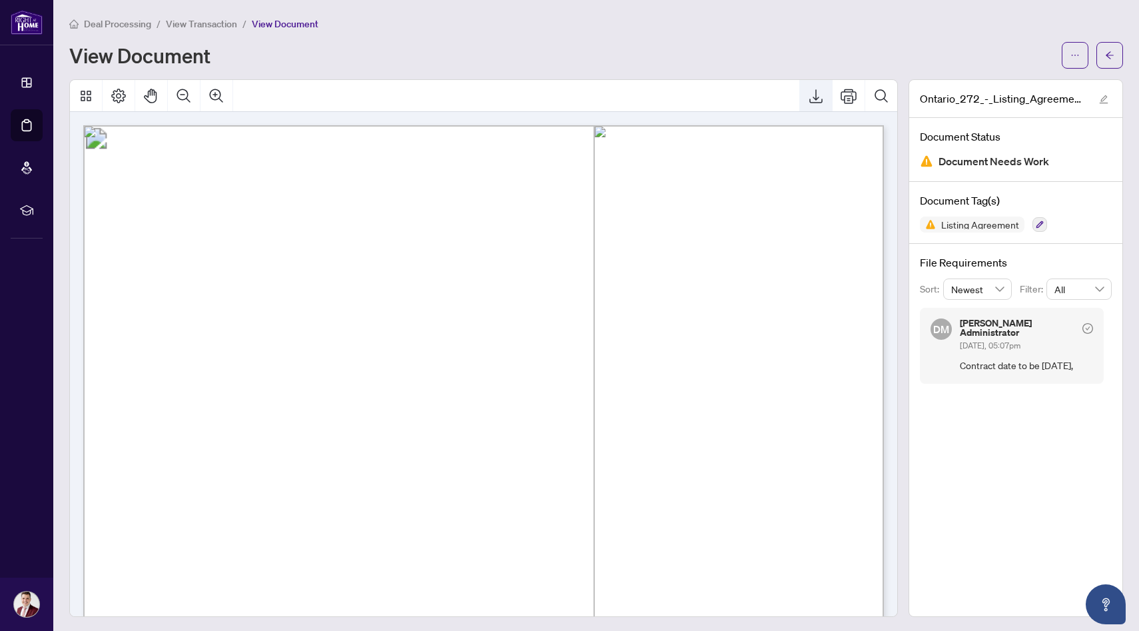
click at [818, 99] on icon "Export" at bounding box center [816, 96] width 16 height 16
click at [222, 23] on span "View Transaction" at bounding box center [201, 24] width 71 height 12
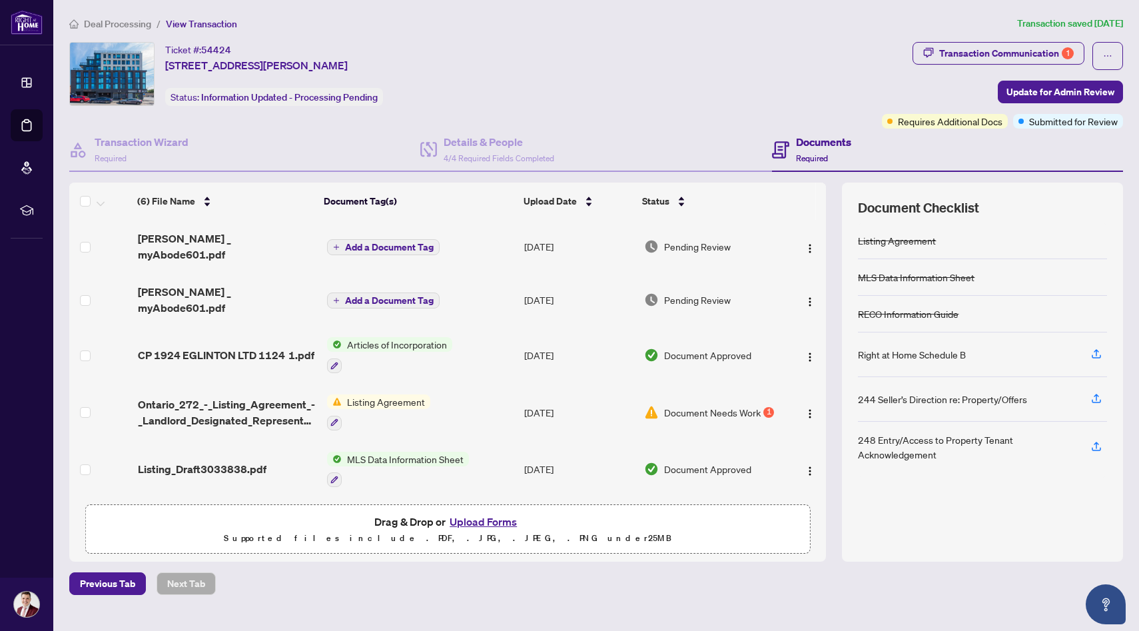
click at [135, 25] on span "Deal Processing" at bounding box center [117, 24] width 67 height 12
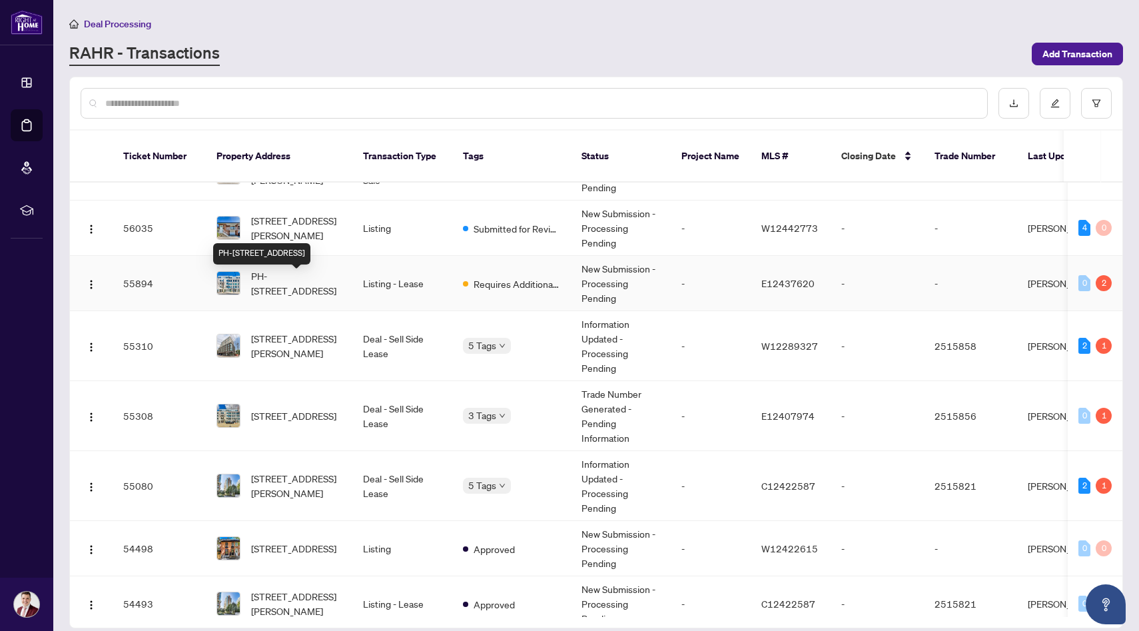
scroll to position [42, 0]
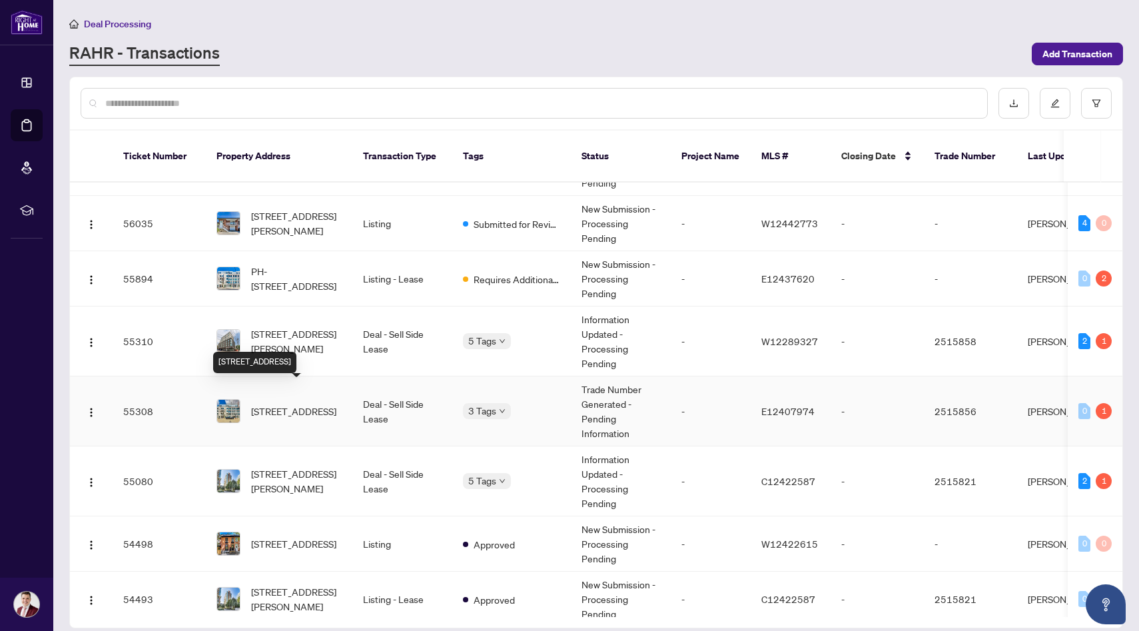
click at [296, 404] on span "[STREET_ADDRESS]" at bounding box center [293, 411] width 85 height 15
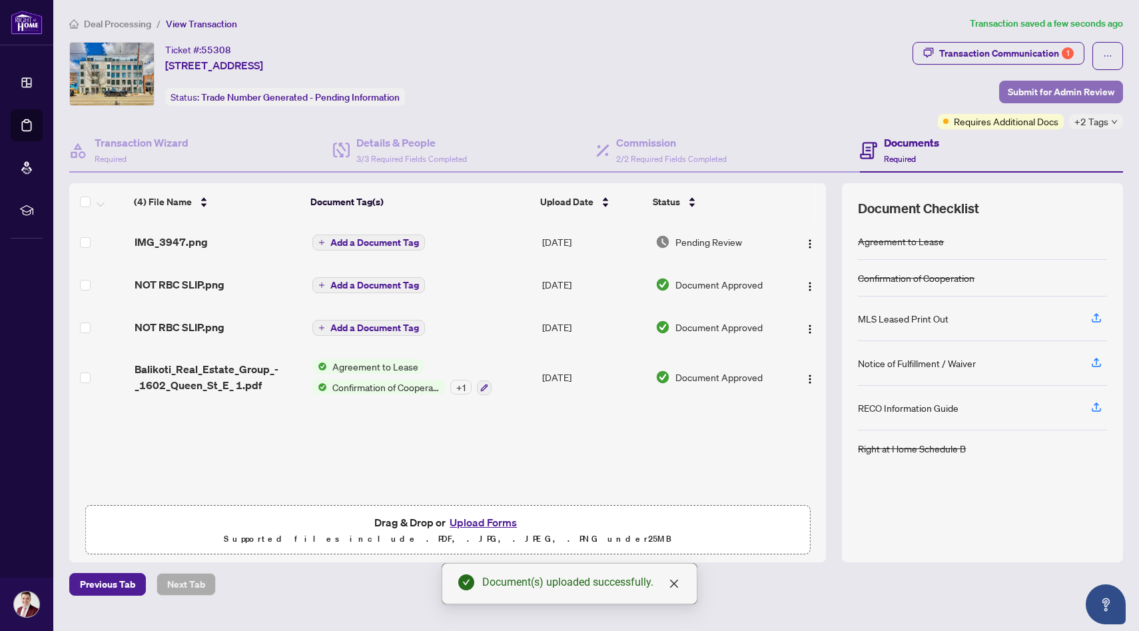
click at [1048, 92] on span "Submit for Admin Review" at bounding box center [1061, 91] width 107 height 21
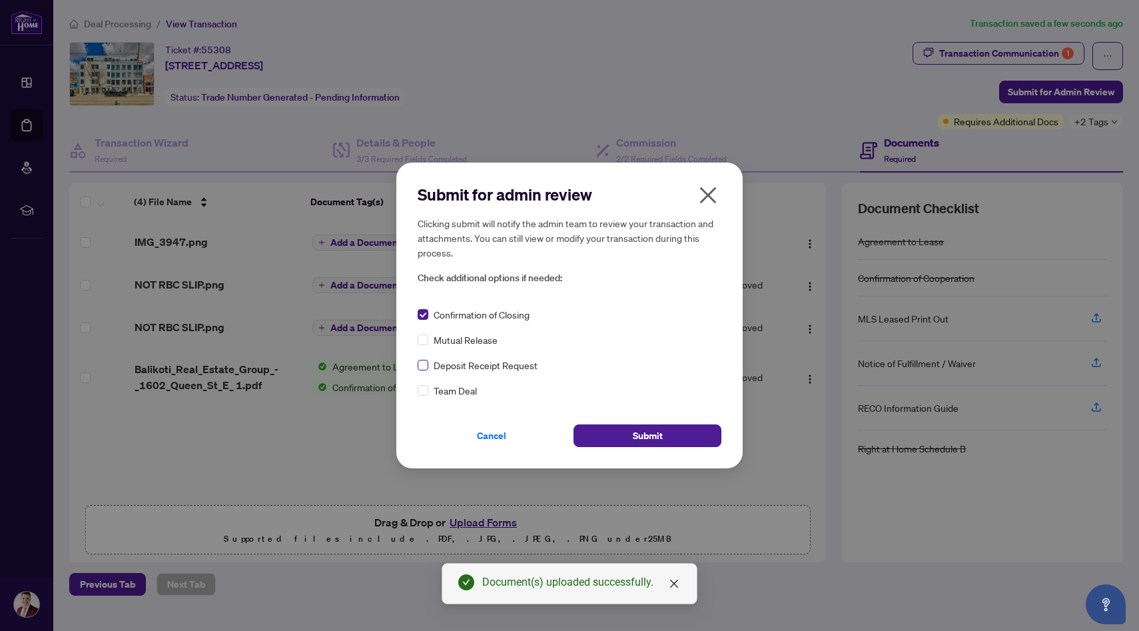
click at [424, 372] on label at bounding box center [423, 365] width 11 height 15
click at [609, 426] on button "Submit" at bounding box center [647, 435] width 148 height 23
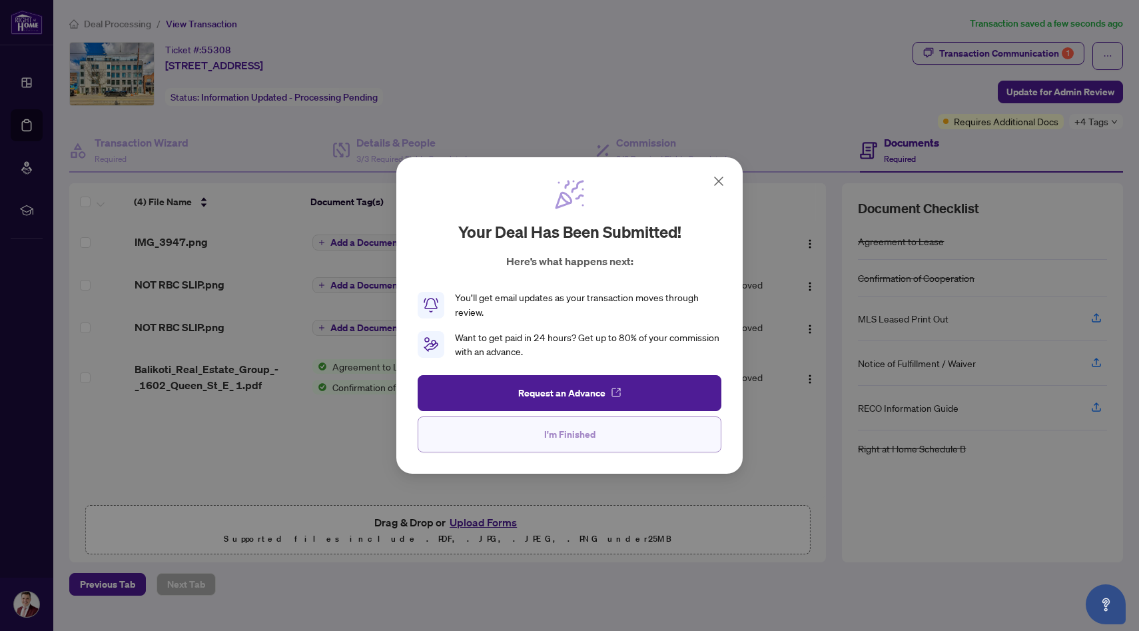
click at [643, 436] on button "I'm Finished" at bounding box center [570, 434] width 304 height 36
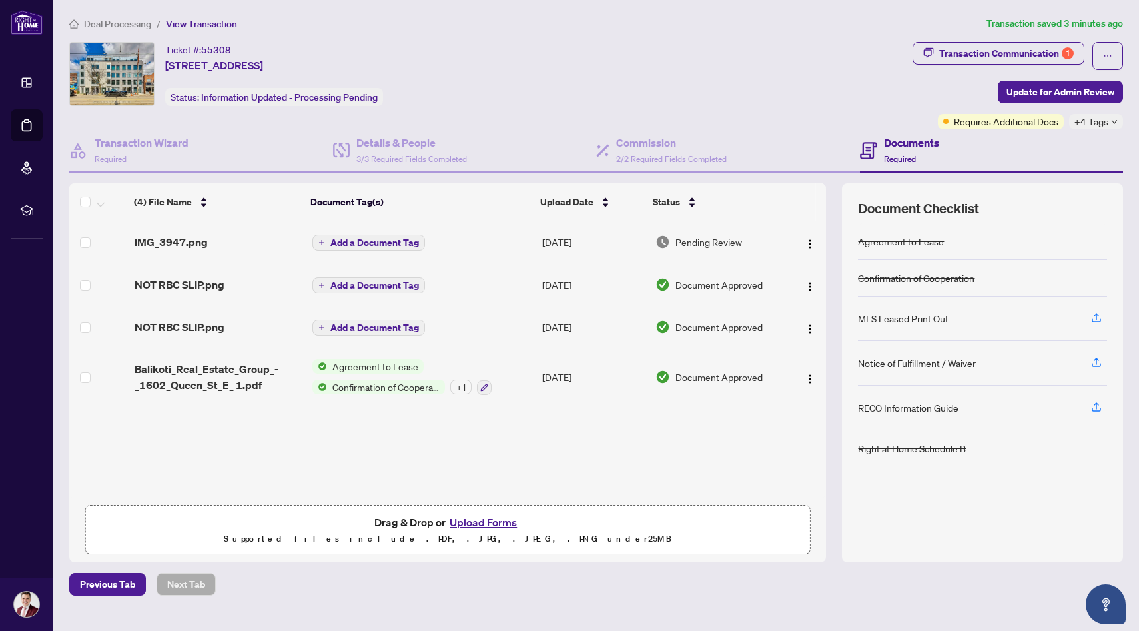
click at [120, 23] on span "Deal Processing" at bounding box center [117, 24] width 67 height 12
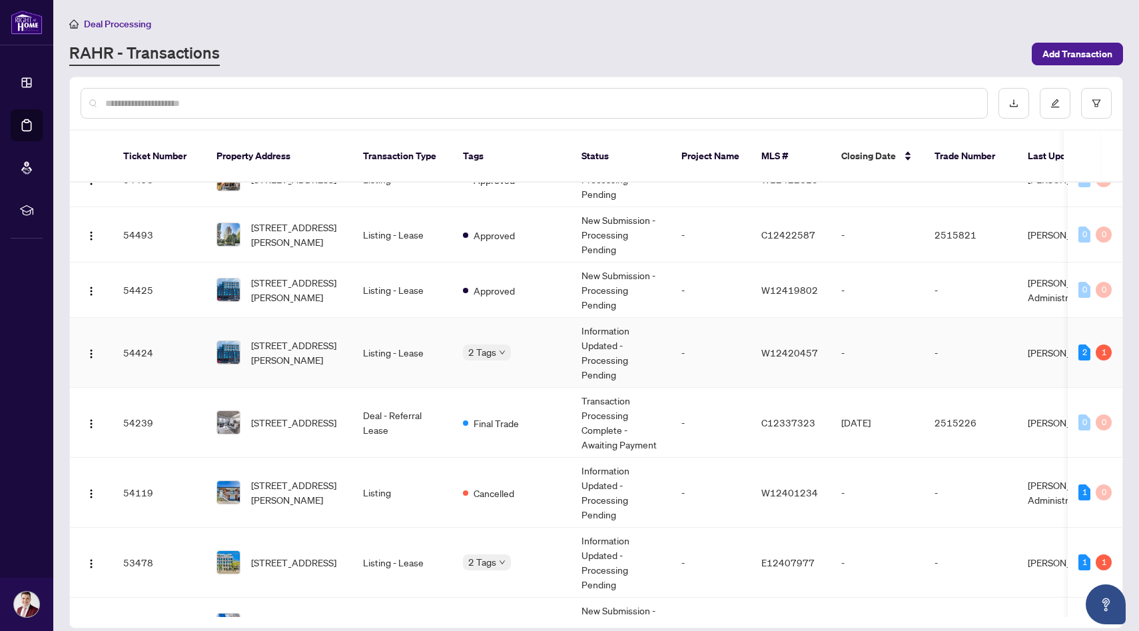
scroll to position [418, 0]
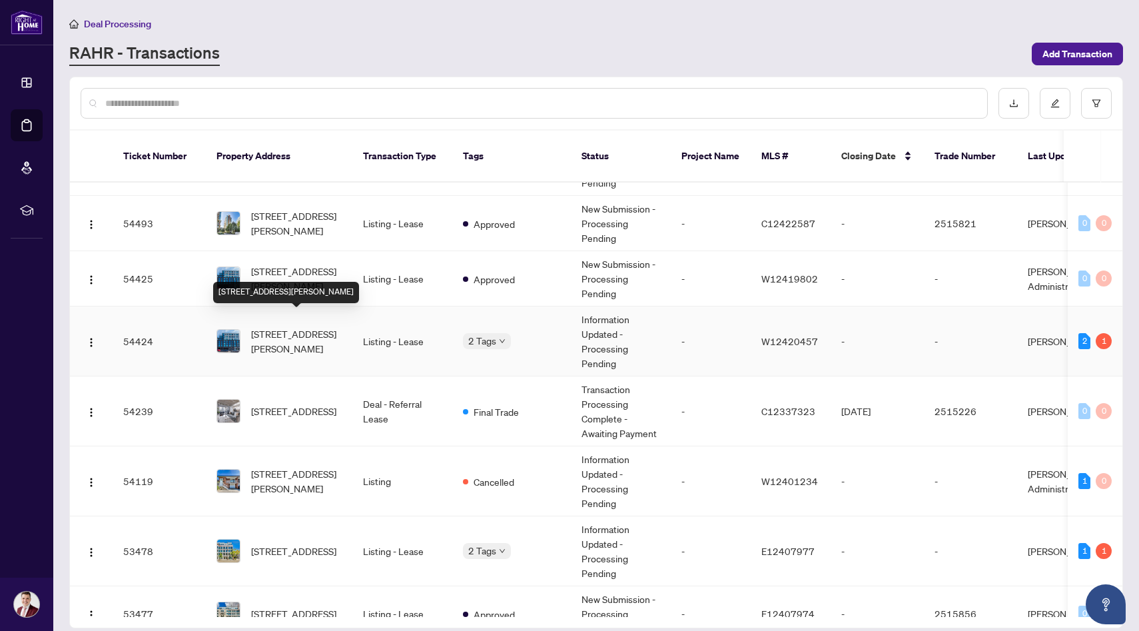
click at [294, 336] on span "[STREET_ADDRESS][PERSON_NAME]" at bounding box center [296, 340] width 91 height 29
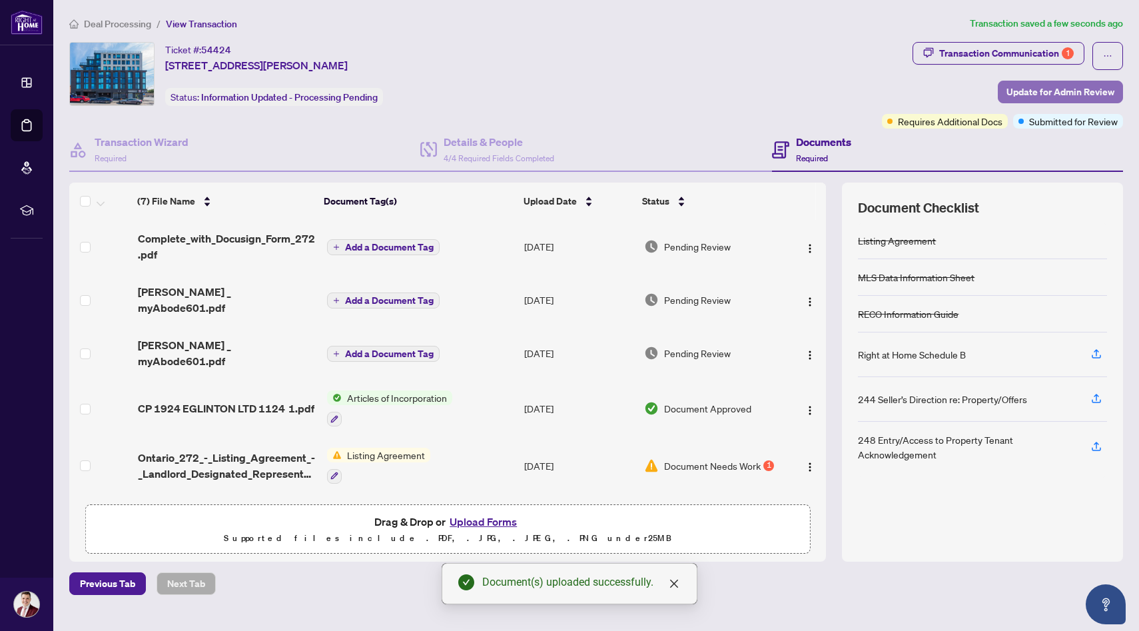
click at [1038, 93] on span "Update for Admin Review" at bounding box center [1060, 91] width 108 height 21
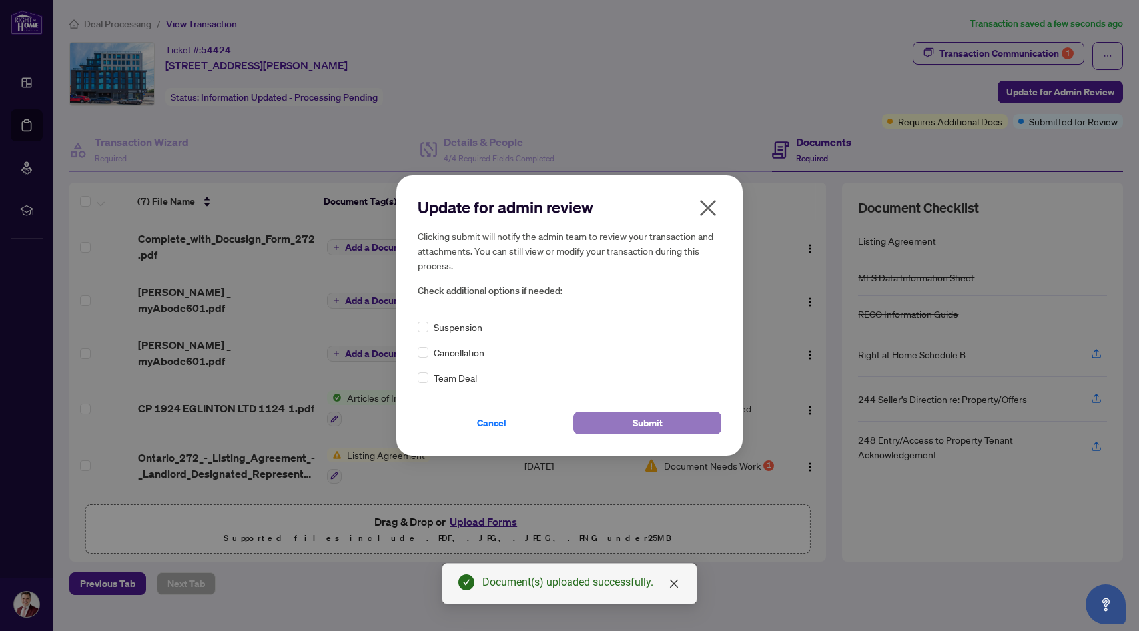
click at [671, 424] on button "Submit" at bounding box center [647, 423] width 148 height 23
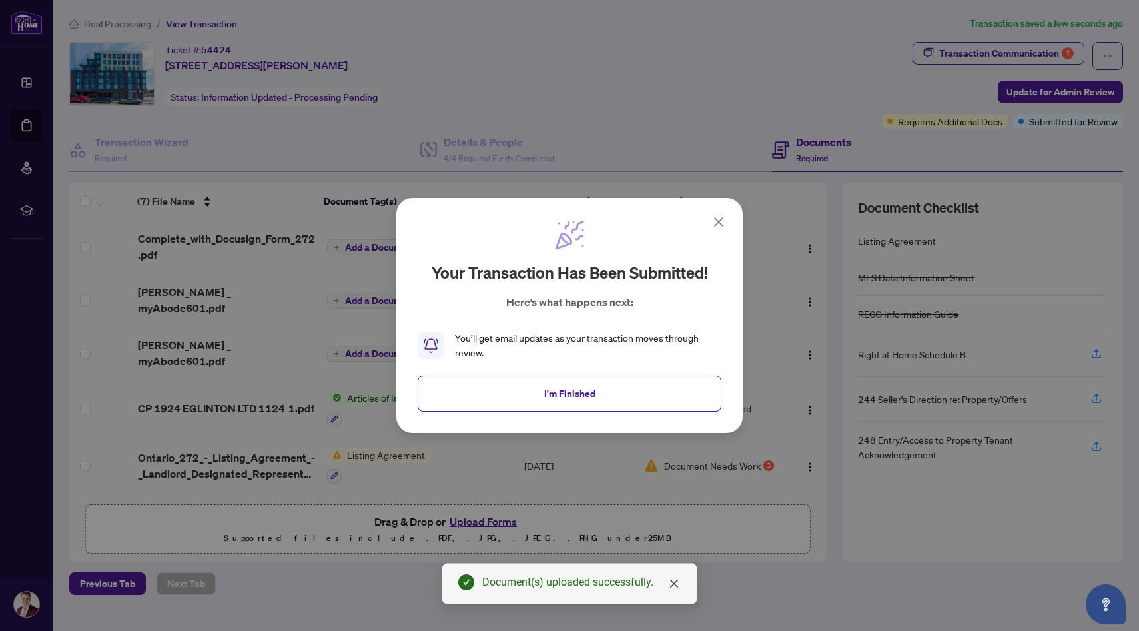
click at [719, 219] on icon at bounding box center [719, 222] width 16 height 16
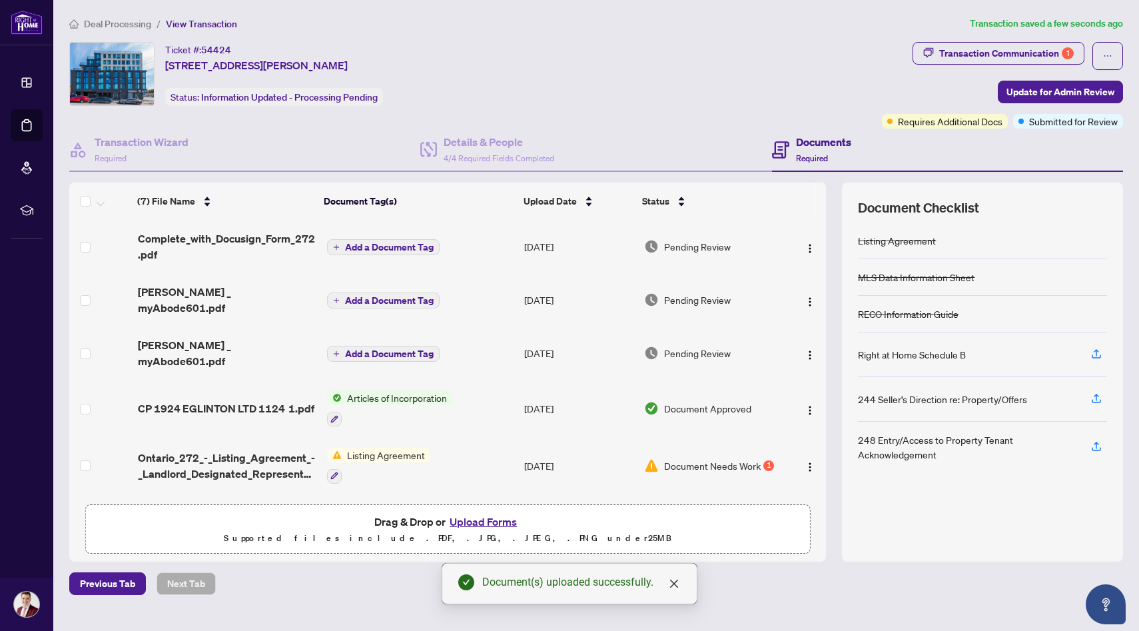
click at [118, 26] on span "Deal Processing" at bounding box center [117, 24] width 67 height 12
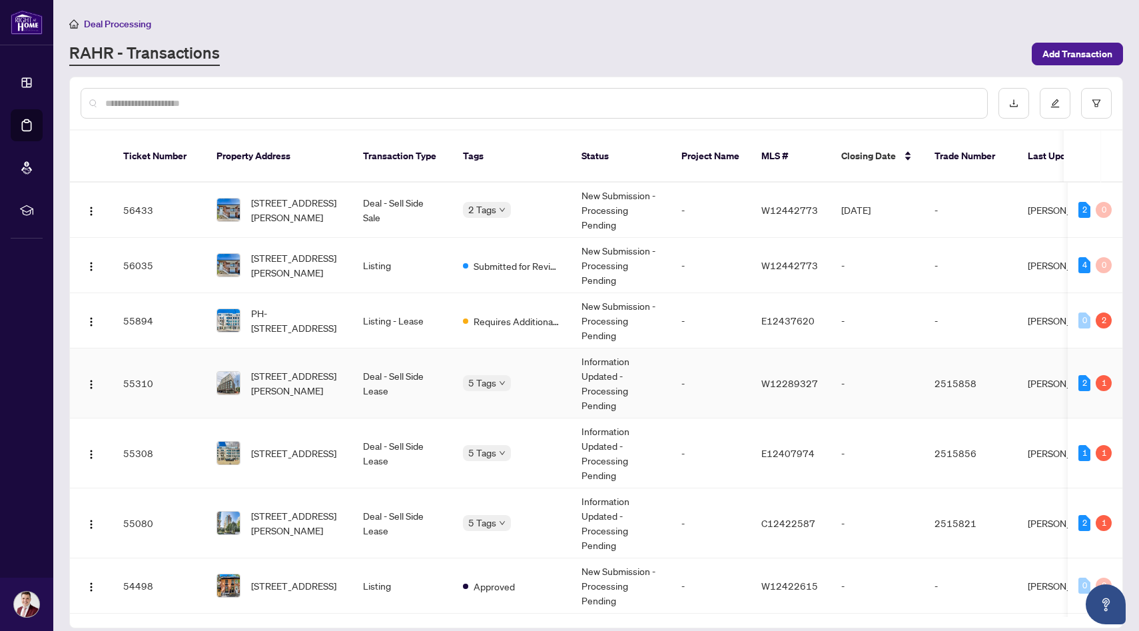
click at [350, 382] on td "[STREET_ADDRESS][PERSON_NAME]" at bounding box center [279, 383] width 147 height 70
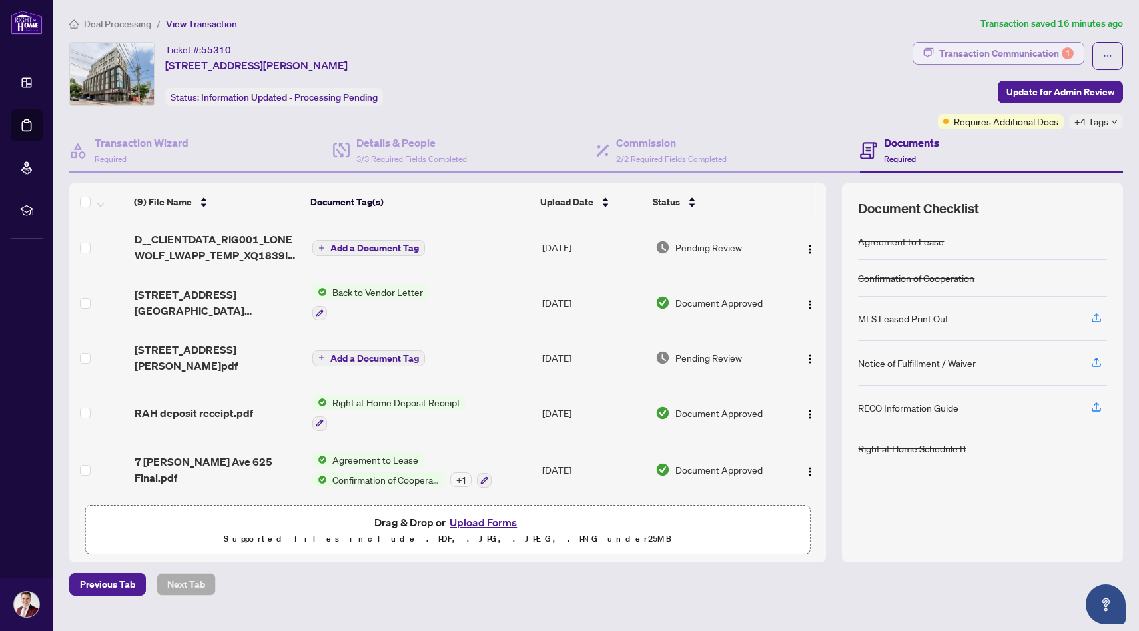
click at [1017, 56] on div "Transaction Communication 1" at bounding box center [1006, 53] width 135 height 21
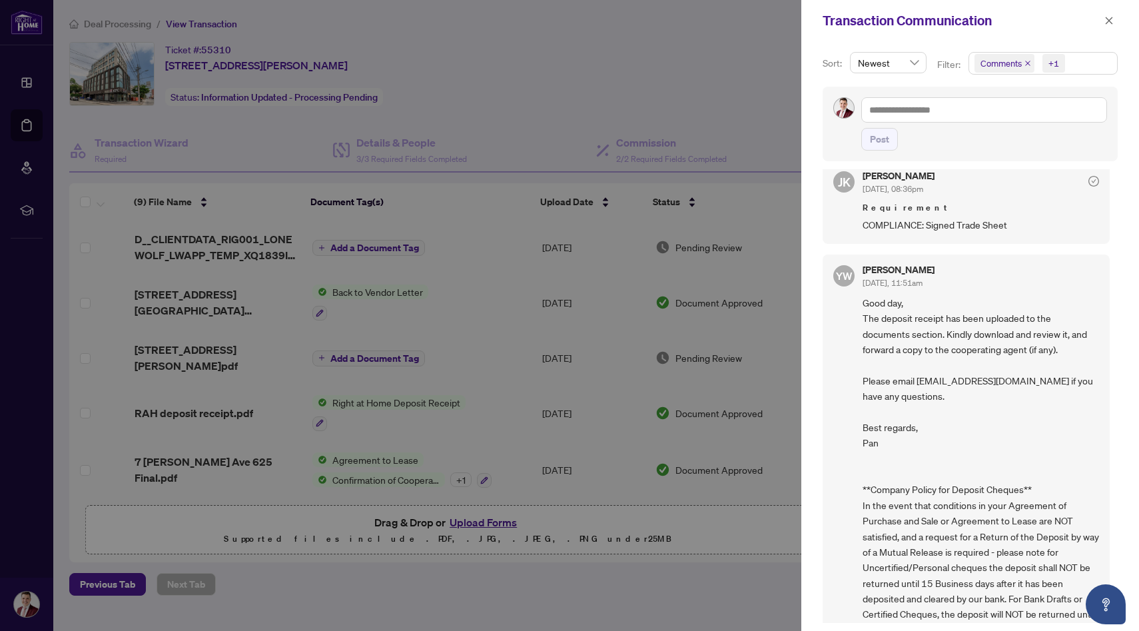
scroll to position [732, 0]
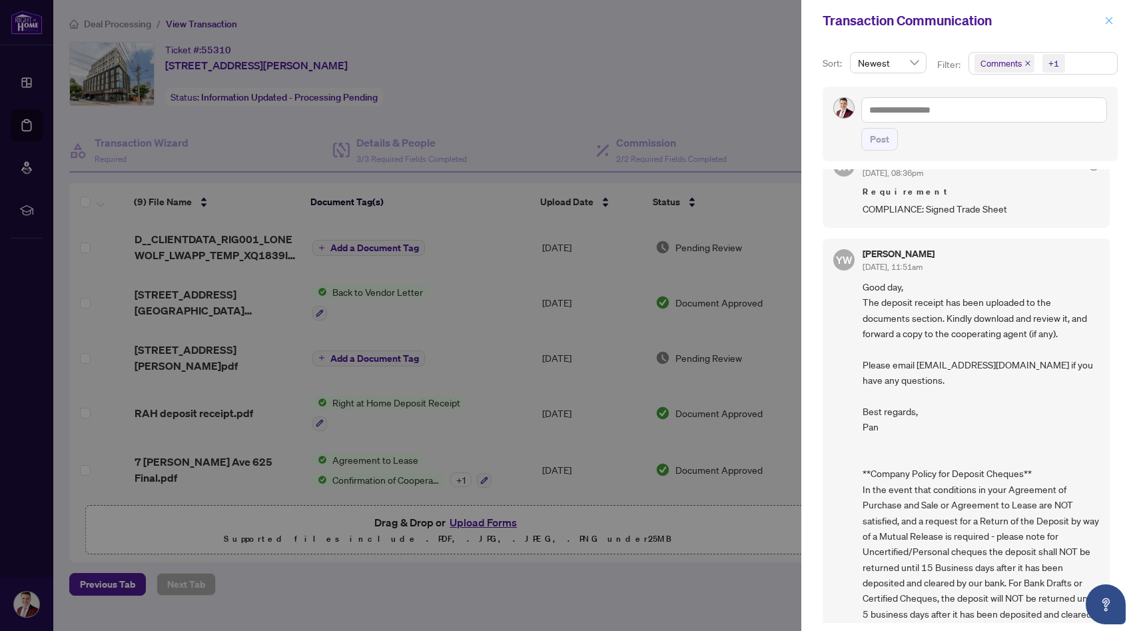
click at [1106, 17] on icon "close" at bounding box center [1109, 20] width 7 height 7
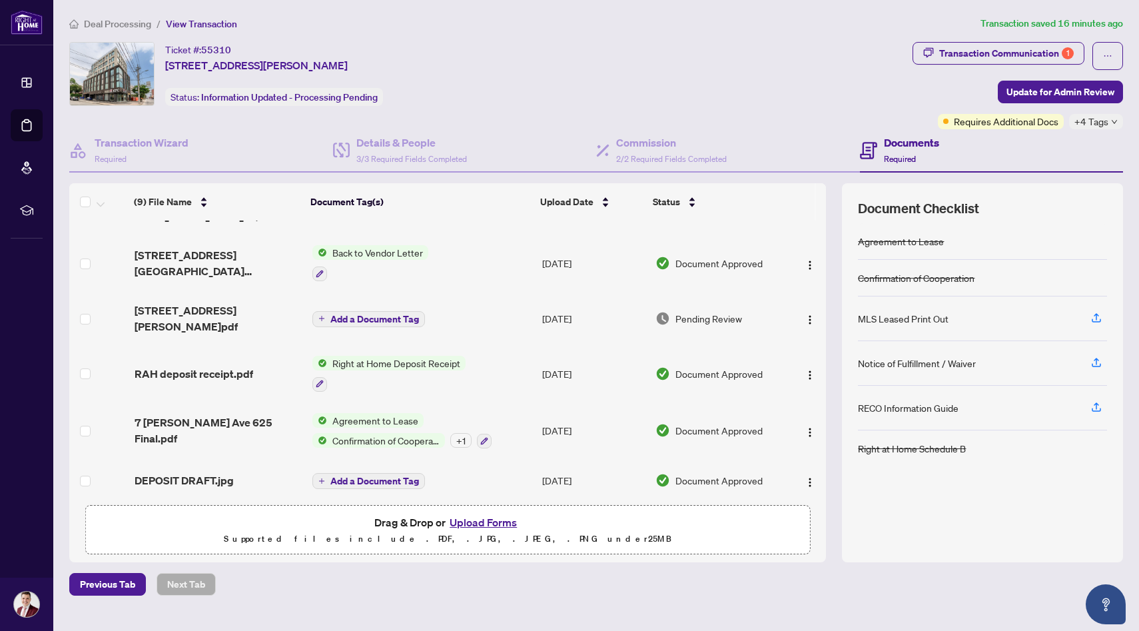
scroll to position [0, 0]
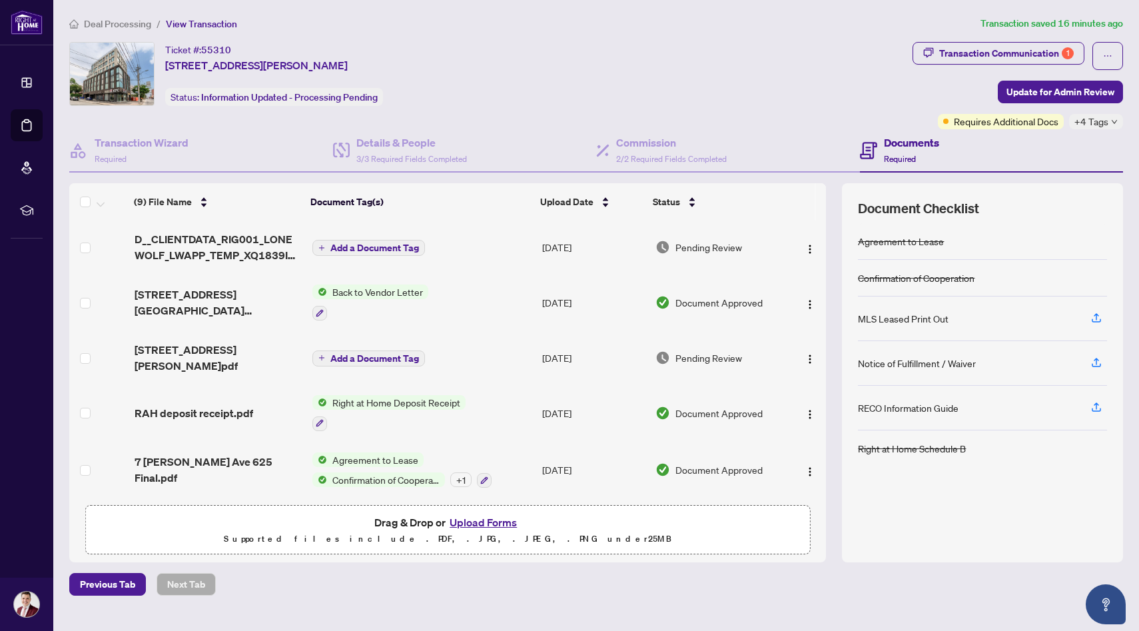
click at [238, 350] on span "[STREET_ADDRESS][PERSON_NAME]pdf" at bounding box center [218, 358] width 167 height 32
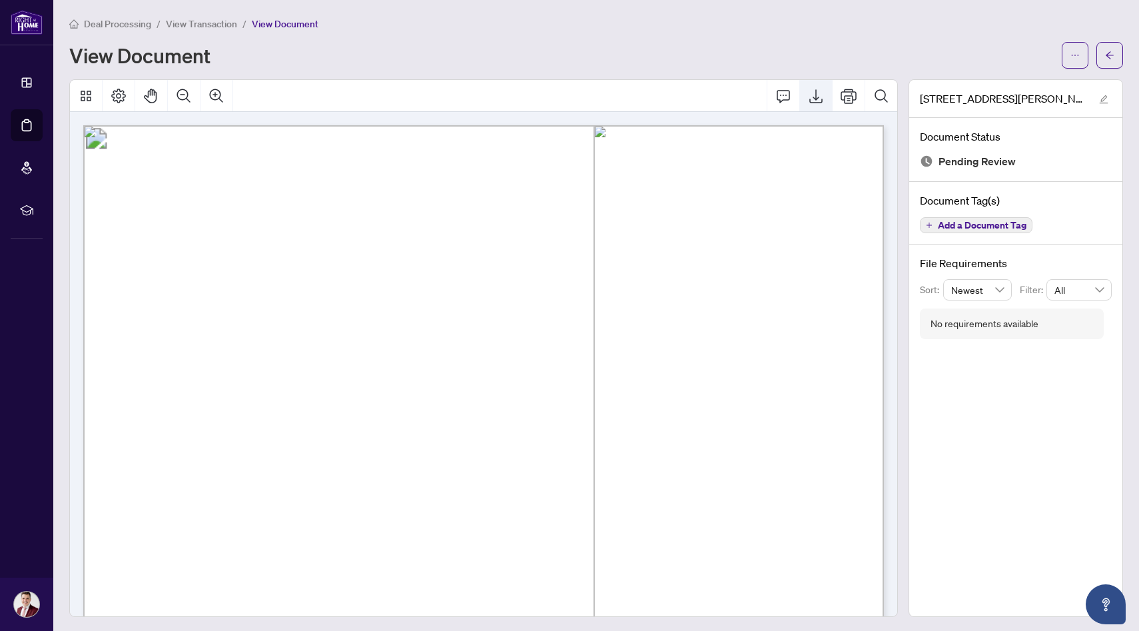
click at [820, 93] on icon "Export" at bounding box center [816, 96] width 16 height 16
click at [210, 26] on span "View Transaction" at bounding box center [201, 24] width 71 height 12
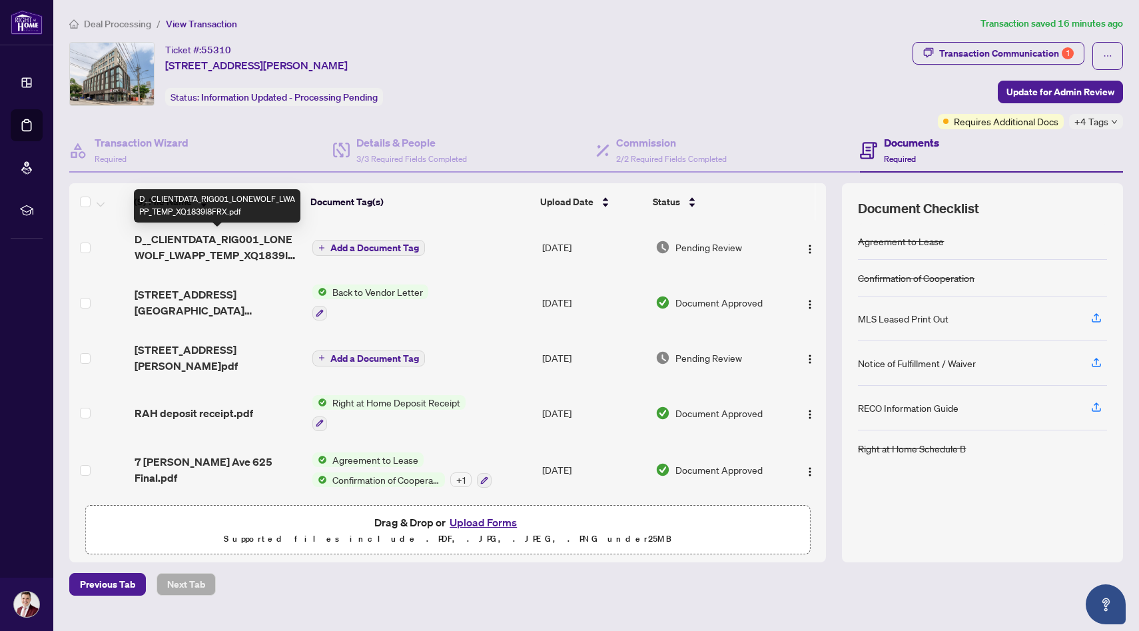
click at [265, 256] on span "D__CLIENTDATA_RIG001_LONEWOLF_LWAPP_TEMP_XQ1839I8FRX.pdf" at bounding box center [218, 247] width 167 height 32
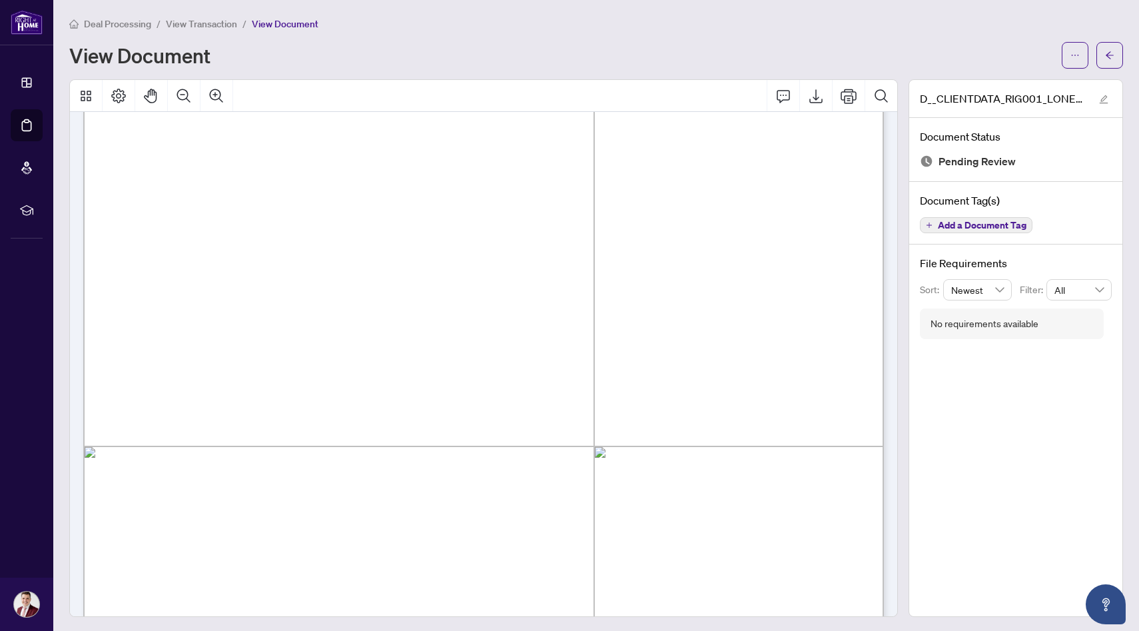
scroll to position [558, 0]
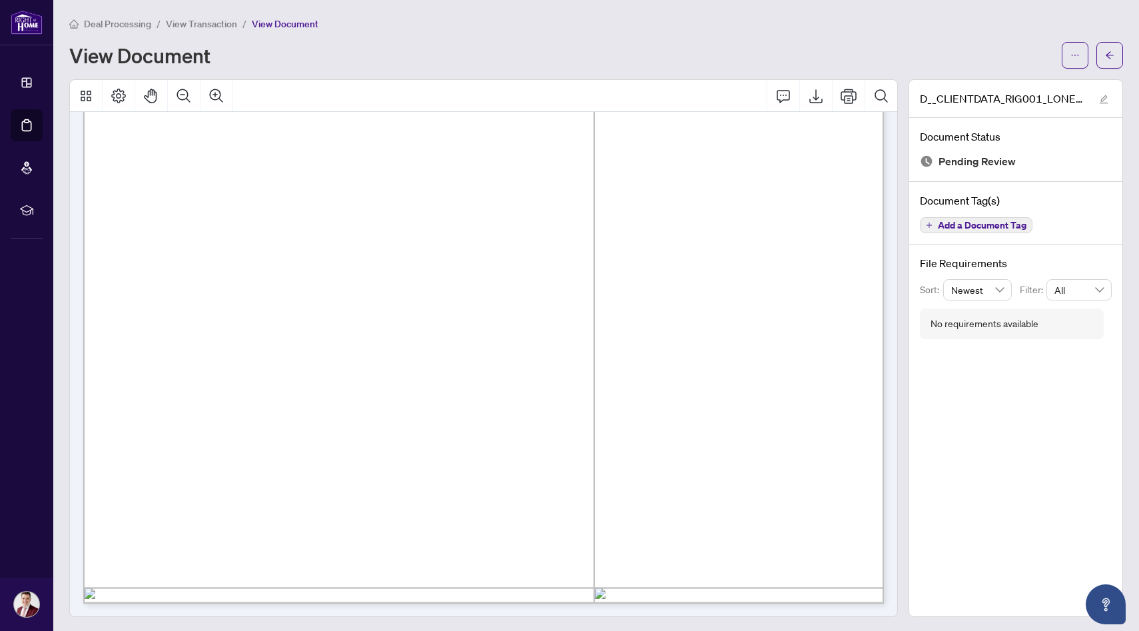
click at [207, 27] on span "View Transaction" at bounding box center [201, 24] width 71 height 12
